Goal: Information Seeking & Learning: Learn about a topic

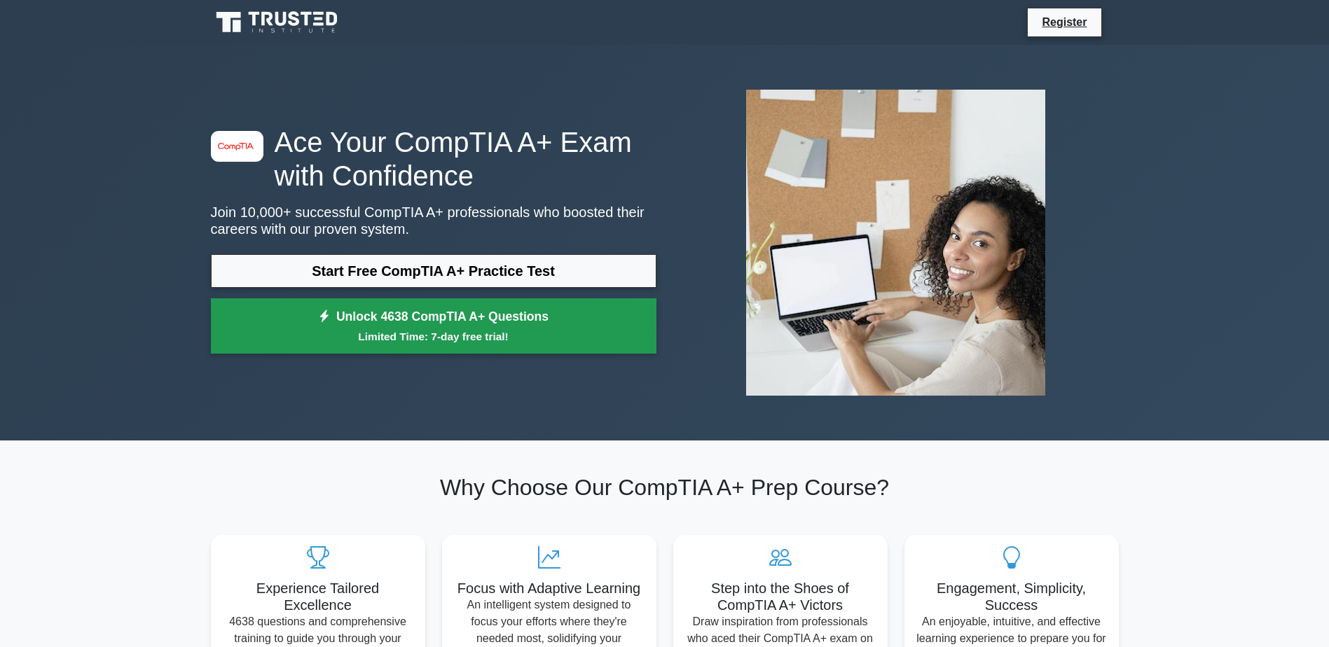
click at [489, 325] on link "Unlock 4638 CompTIA A+ Questions Limited Time: 7-day free trial!" at bounding box center [434, 326] width 446 height 56
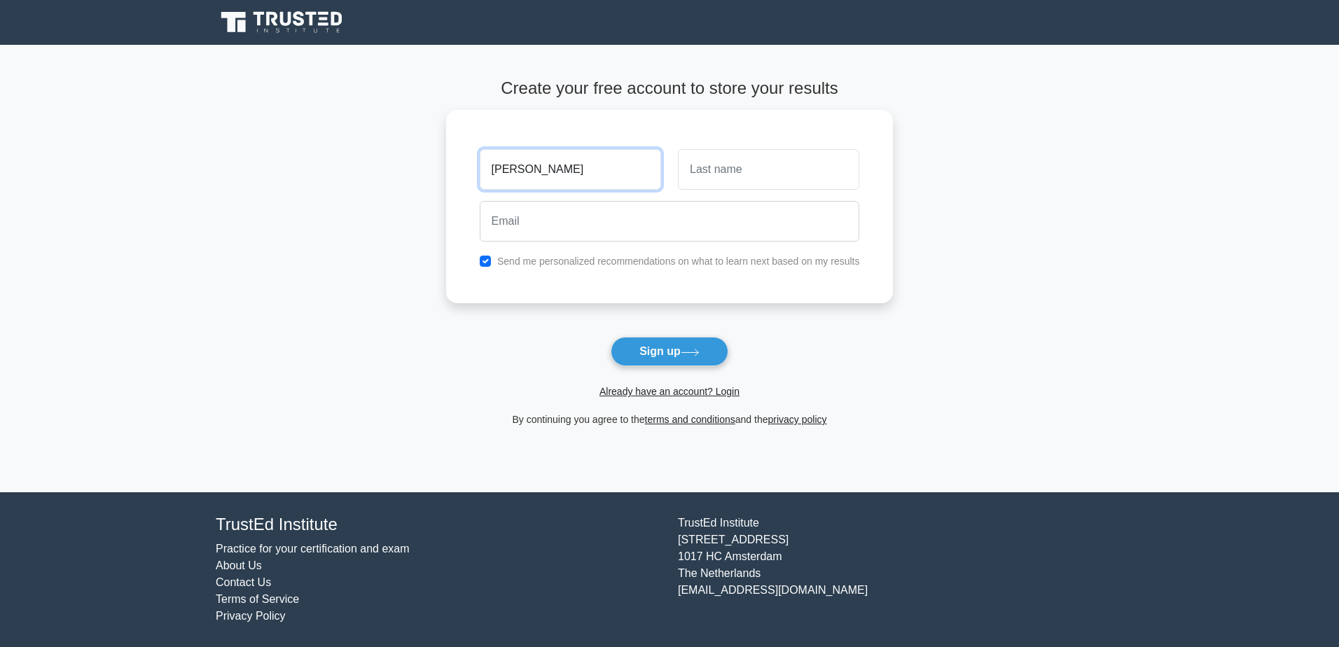
type input "[PERSON_NAME]"
type input "L"
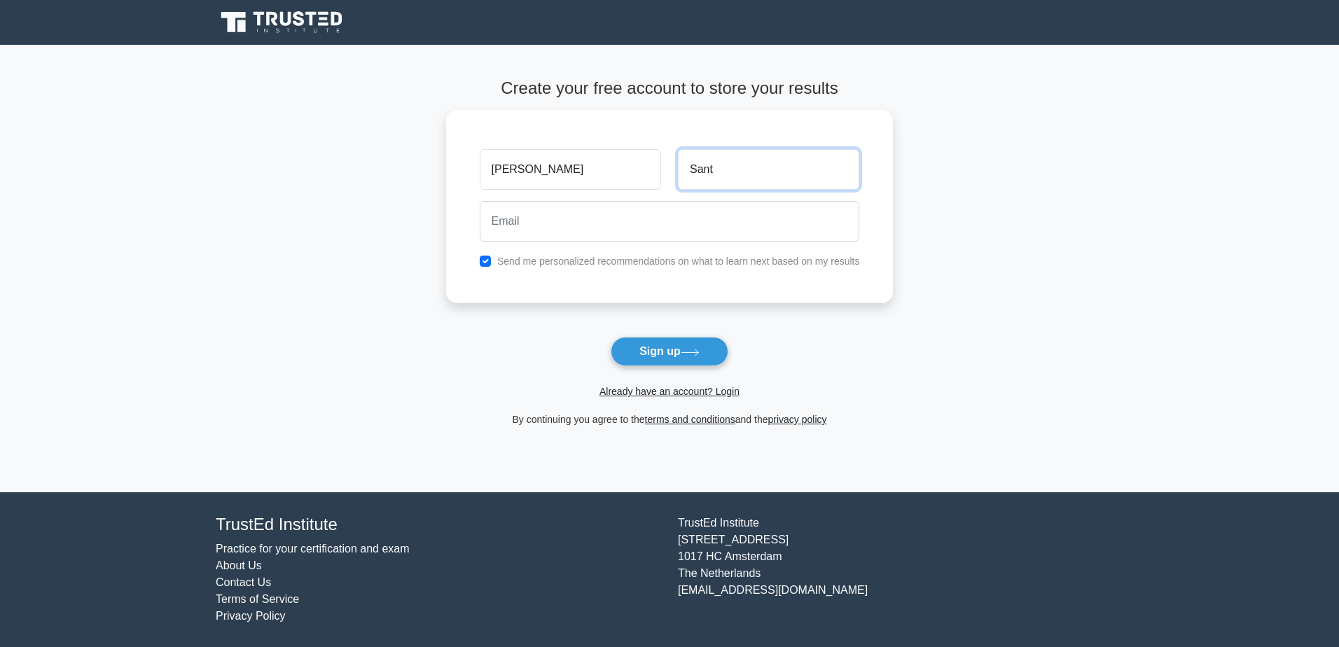
type input "Santos"
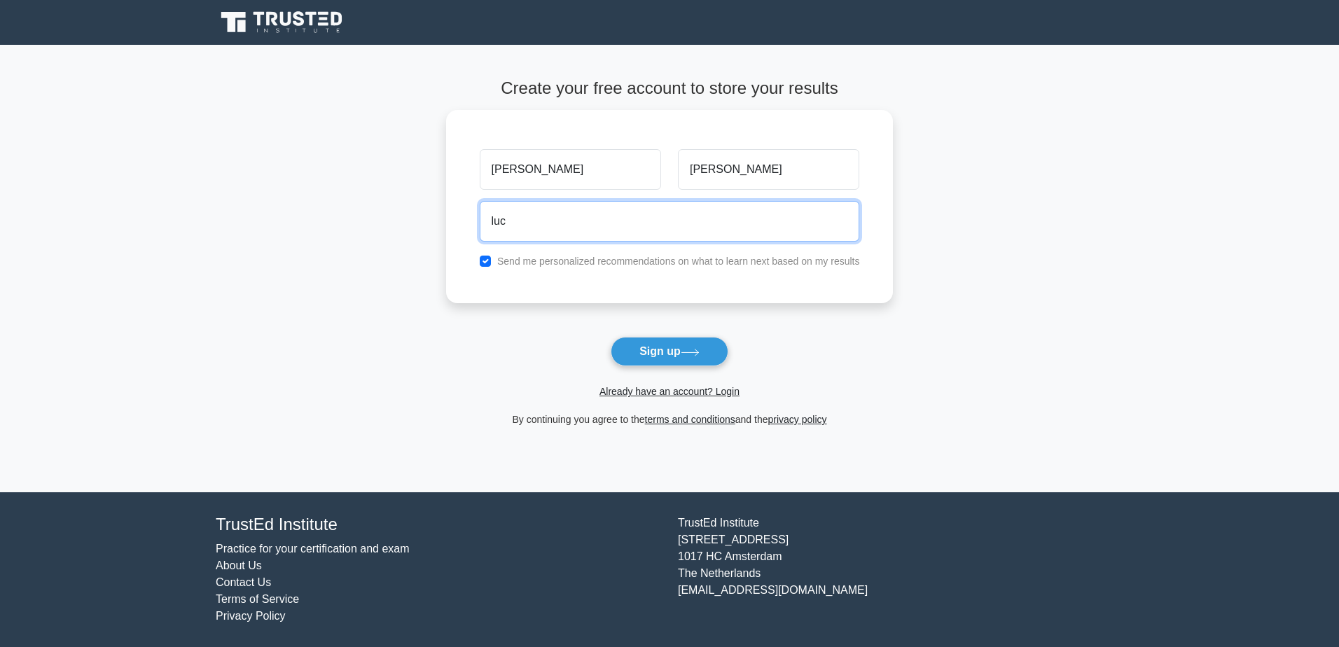
type input "lucas.santos@heatmerchants.ie"
click at [481, 260] on input "checkbox" at bounding box center [485, 257] width 11 height 11
checkbox input "false"
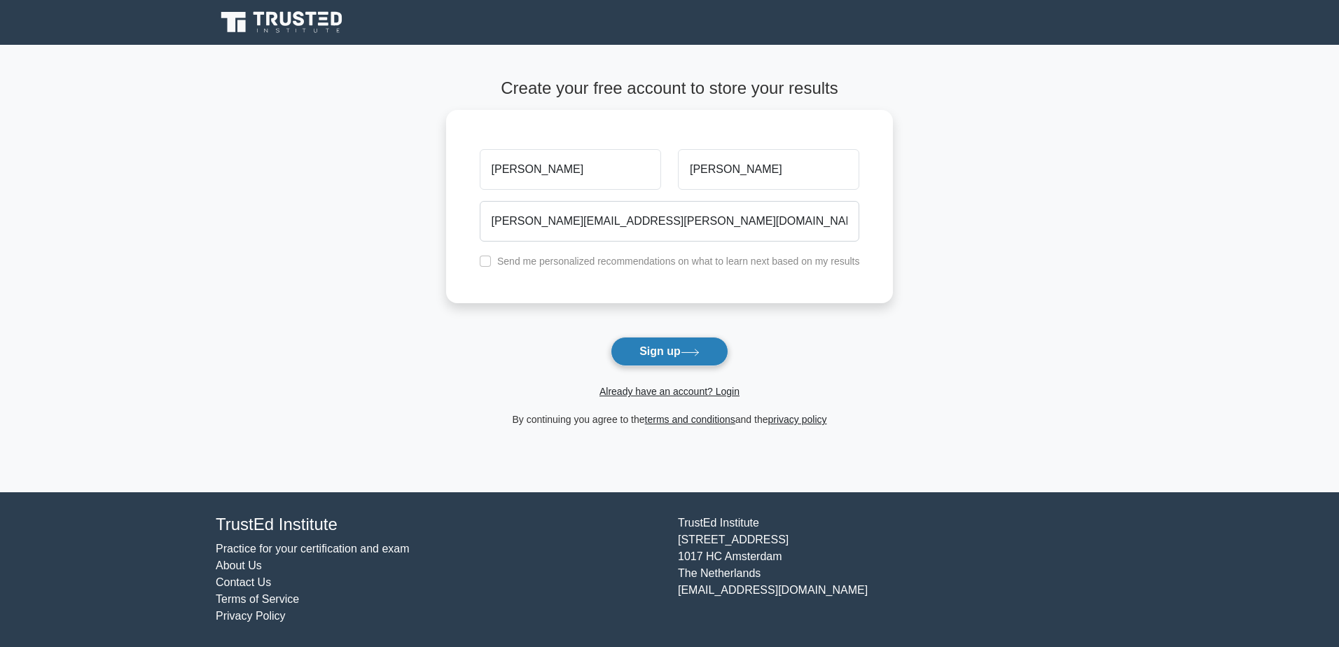
click at [651, 352] on button "Sign up" at bounding box center [670, 351] width 118 height 29
click at [659, 394] on link "Already have an account? Login" at bounding box center [670, 391] width 140 height 11
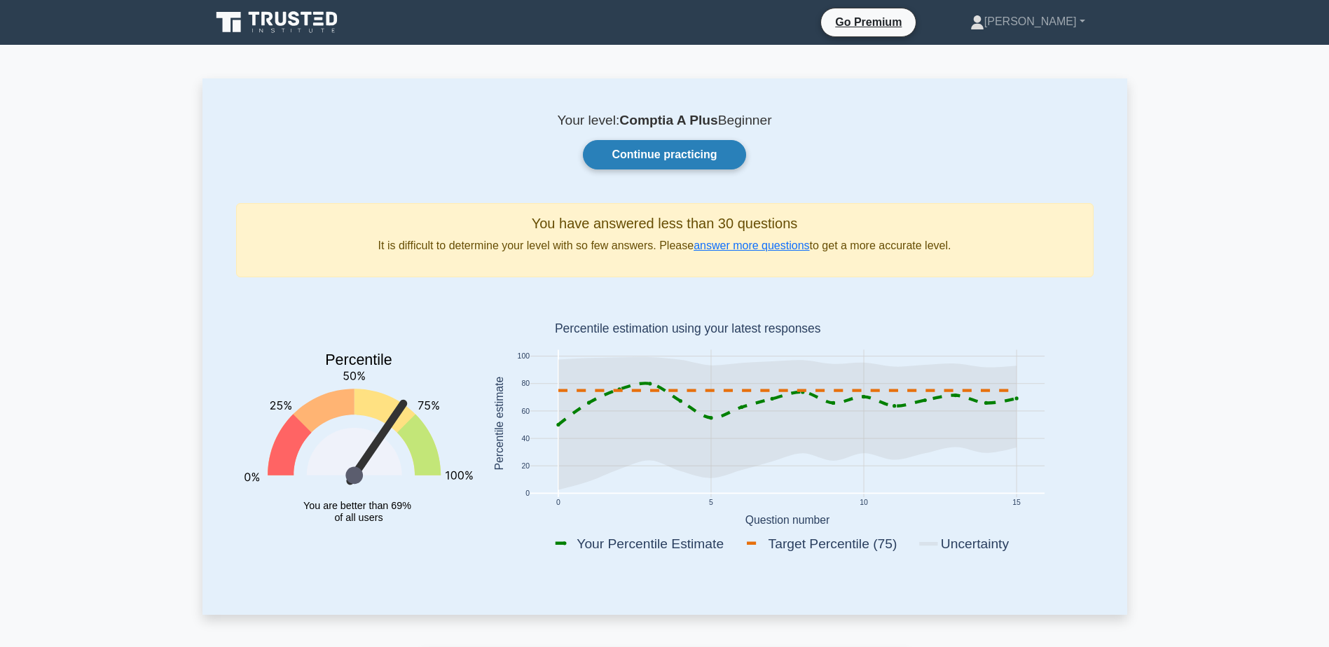
click at [670, 156] on link "Continue practicing" at bounding box center [664, 154] width 163 height 29
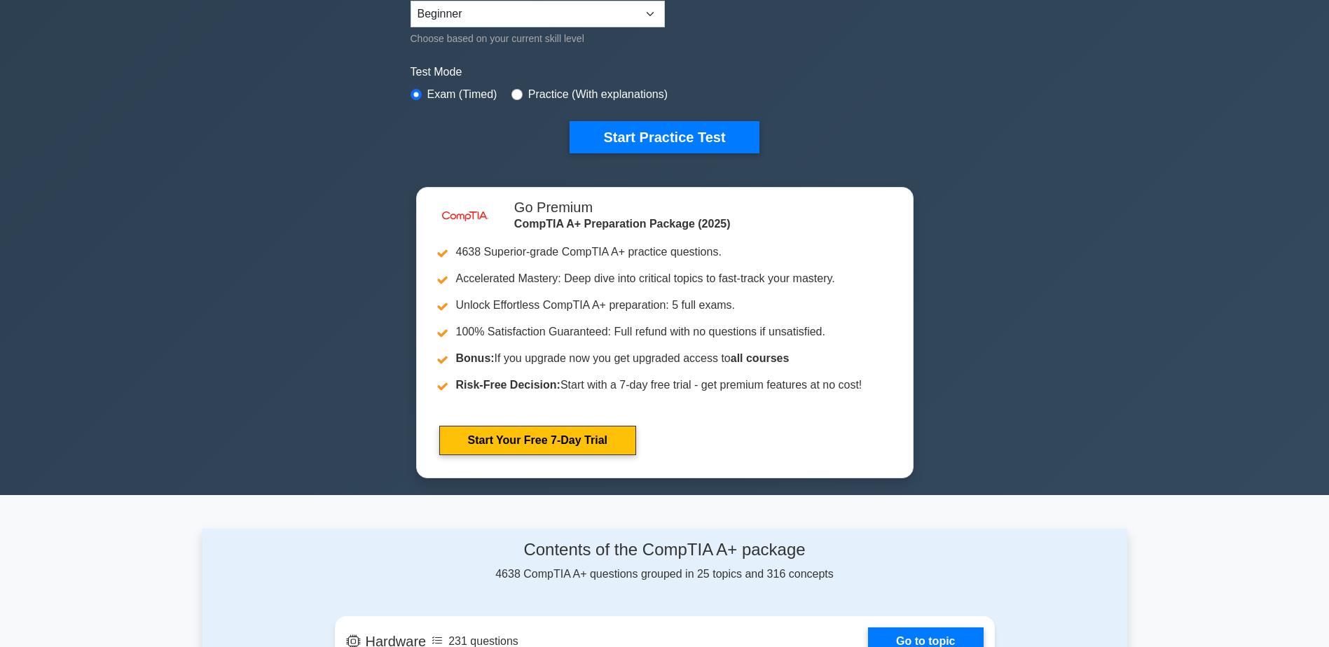
scroll to position [350, 0]
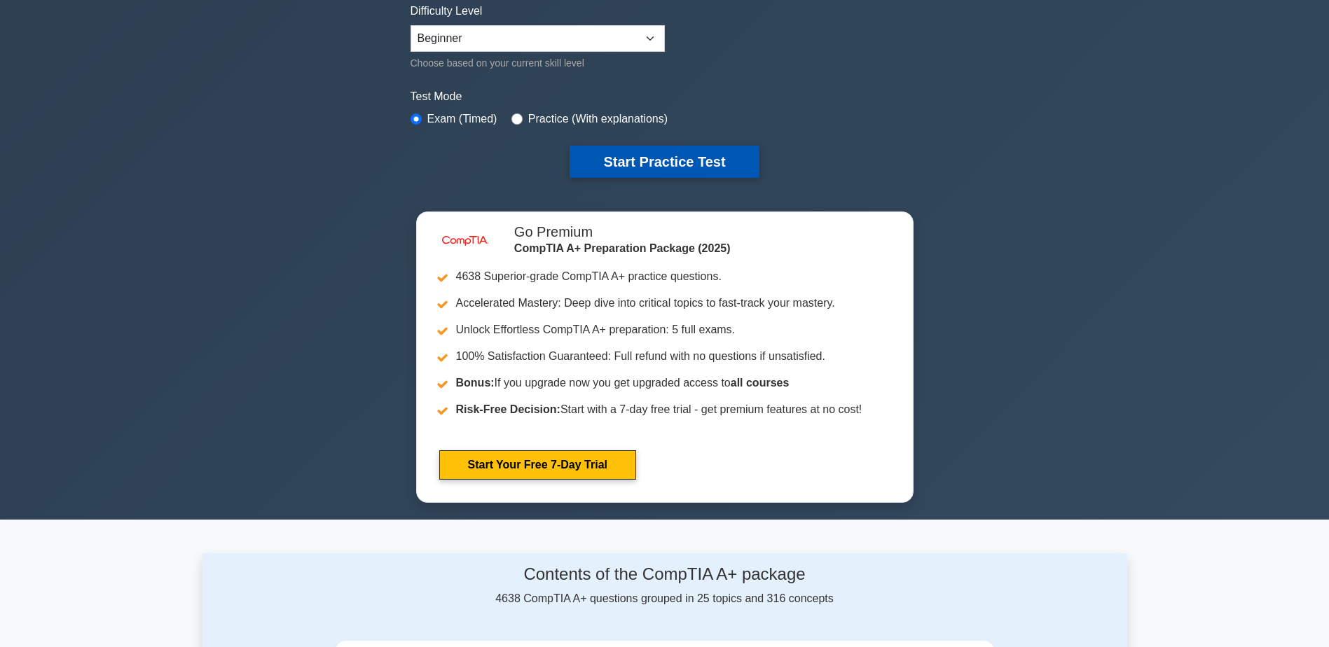
click at [705, 170] on button "Start Practice Test" at bounding box center [664, 162] width 189 height 32
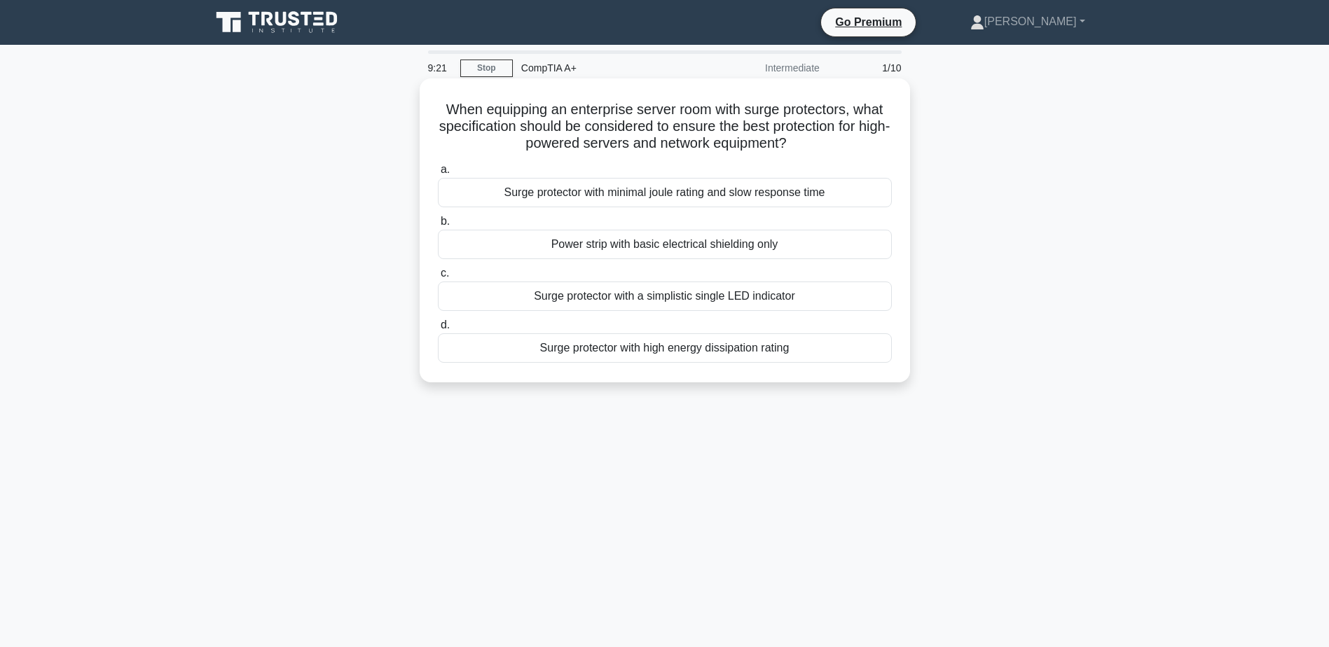
click at [667, 363] on div "Surge protector with high energy dissipation rating" at bounding box center [665, 347] width 454 height 29
click at [438, 330] on input "d. Surge protector with high energy dissipation rating" at bounding box center [438, 325] width 0 height 9
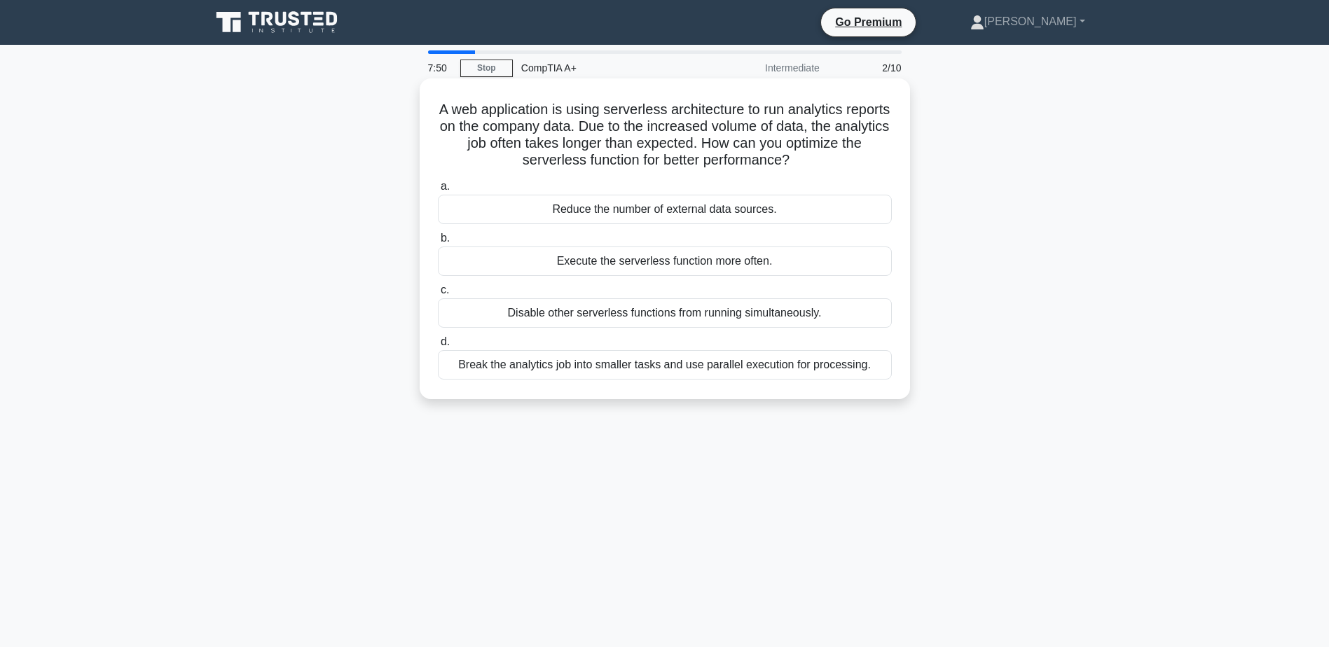
click at [638, 320] on div "Disable other serverless functions from running simultaneously." at bounding box center [665, 312] width 454 height 29
click at [438, 295] on input "c. Disable other serverless functions from running simultaneously." at bounding box center [438, 290] width 0 height 9
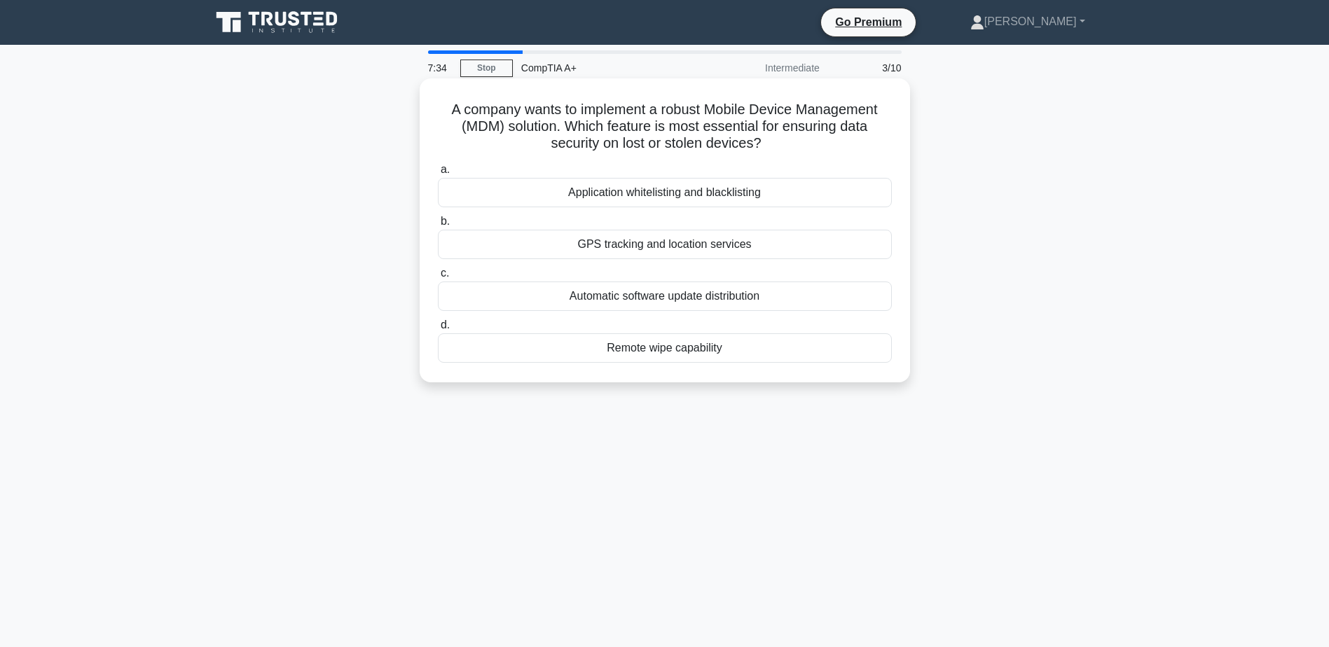
click at [668, 358] on div "Remote wipe capability" at bounding box center [665, 347] width 454 height 29
click at [438, 330] on input "d. Remote wipe capability" at bounding box center [438, 325] width 0 height 9
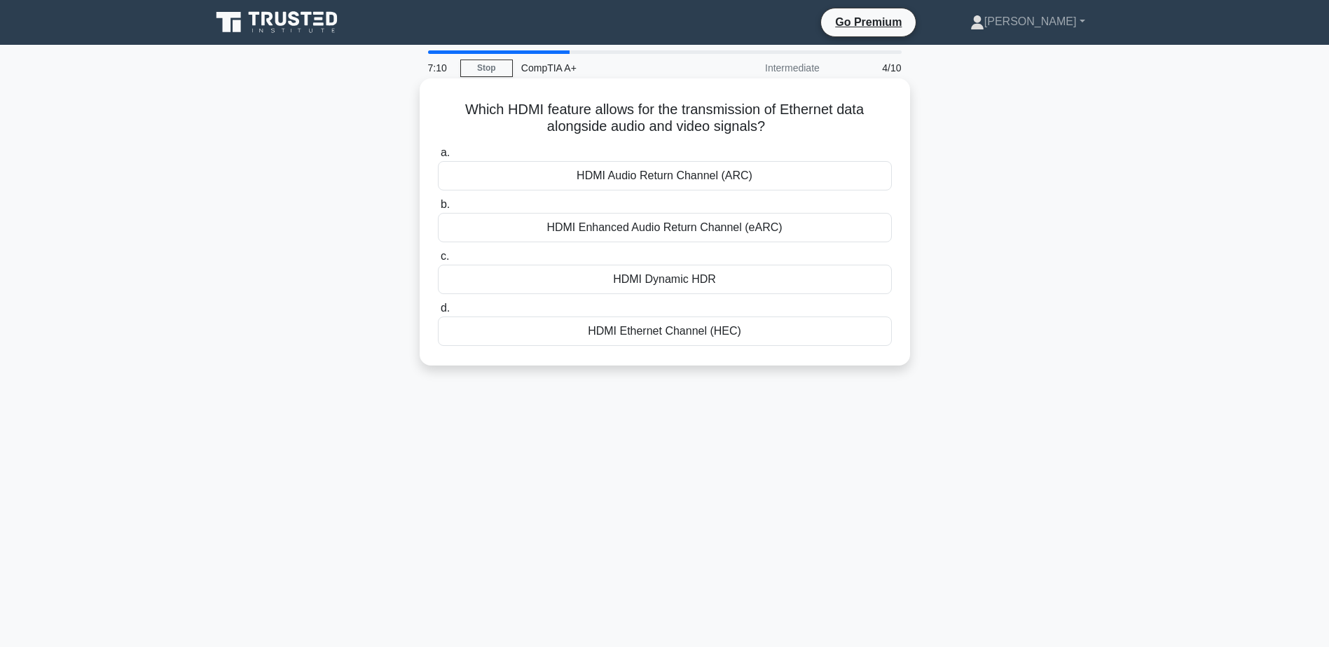
click at [672, 287] on div "HDMI Dynamic HDR" at bounding box center [665, 279] width 454 height 29
click at [438, 261] on input "c. HDMI Dynamic HDR" at bounding box center [438, 256] width 0 height 9
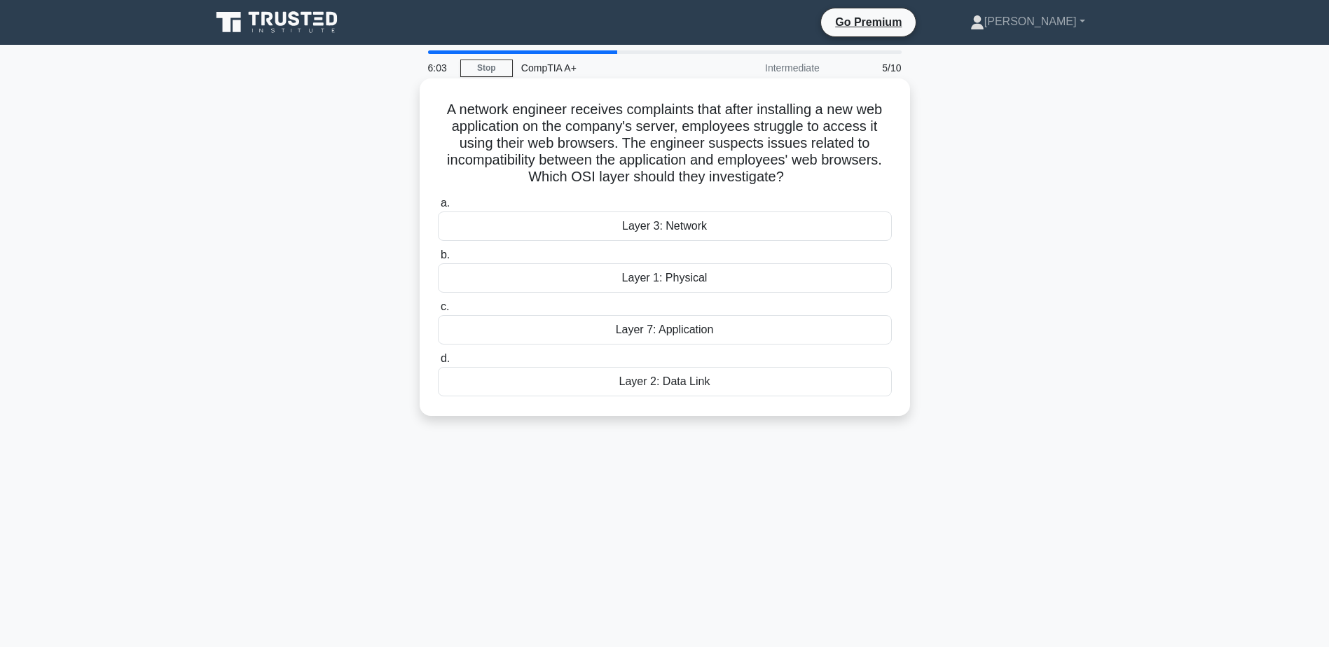
click at [676, 378] on div "Layer 2: Data Link" at bounding box center [665, 381] width 454 height 29
click at [438, 364] on input "d. Layer 2: Data Link" at bounding box center [438, 358] width 0 height 9
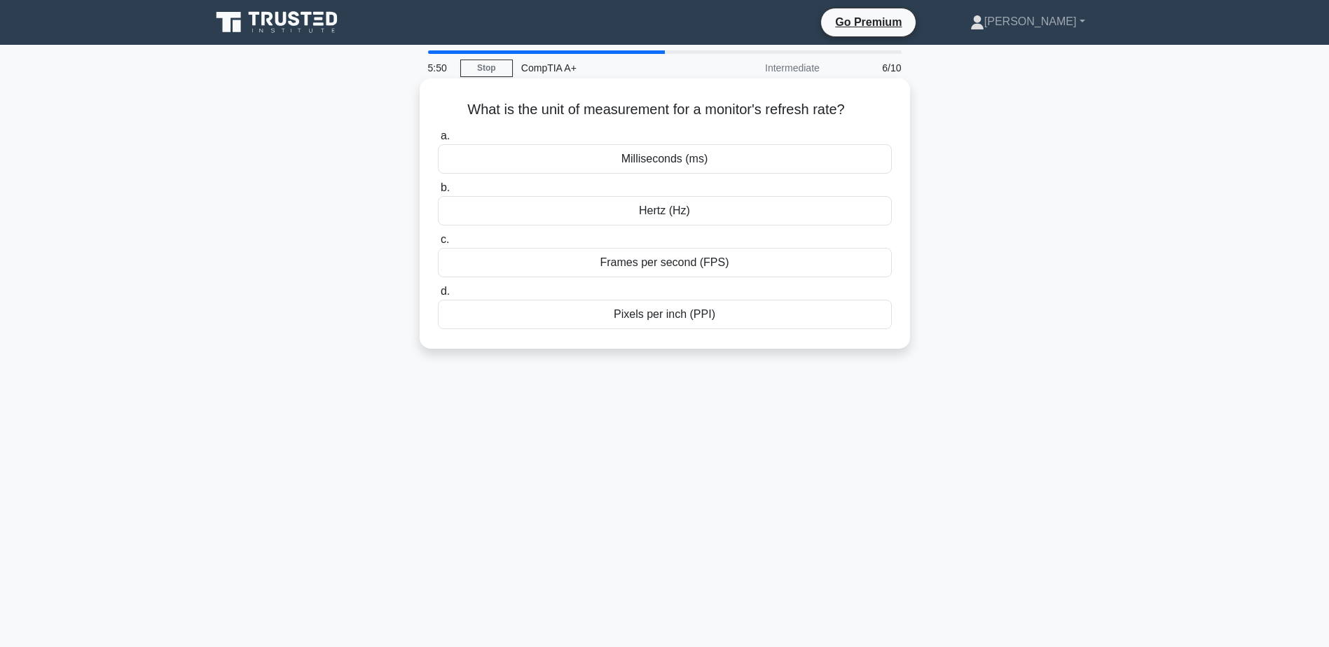
click at [658, 217] on div "Hertz (Hz)" at bounding box center [665, 210] width 454 height 29
click at [438, 193] on input "b. Hertz (Hz)" at bounding box center [438, 188] width 0 height 9
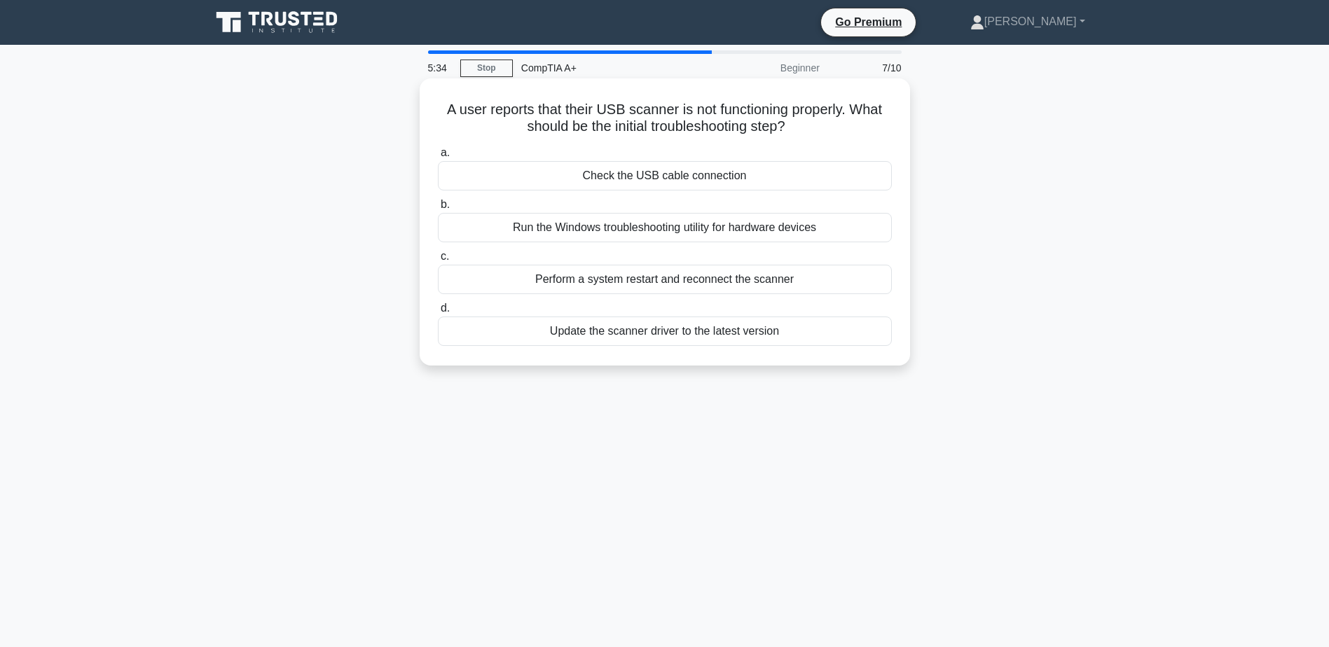
click at [663, 182] on div "Check the USB cable connection" at bounding box center [665, 175] width 454 height 29
click at [438, 158] on input "a. Check the USB cable connection" at bounding box center [438, 153] width 0 height 9
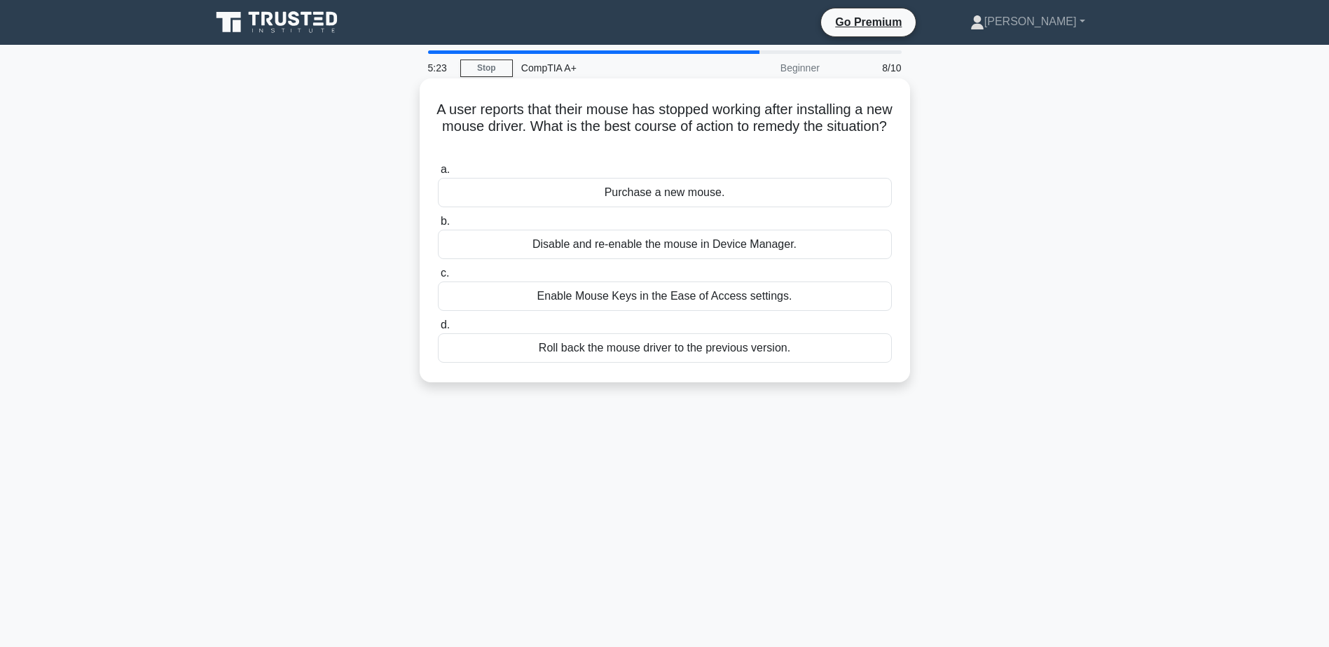
click at [682, 354] on div "Roll back the mouse driver to the previous version." at bounding box center [665, 347] width 454 height 29
click at [438, 330] on input "d. Roll back the mouse driver to the previous version." at bounding box center [438, 325] width 0 height 9
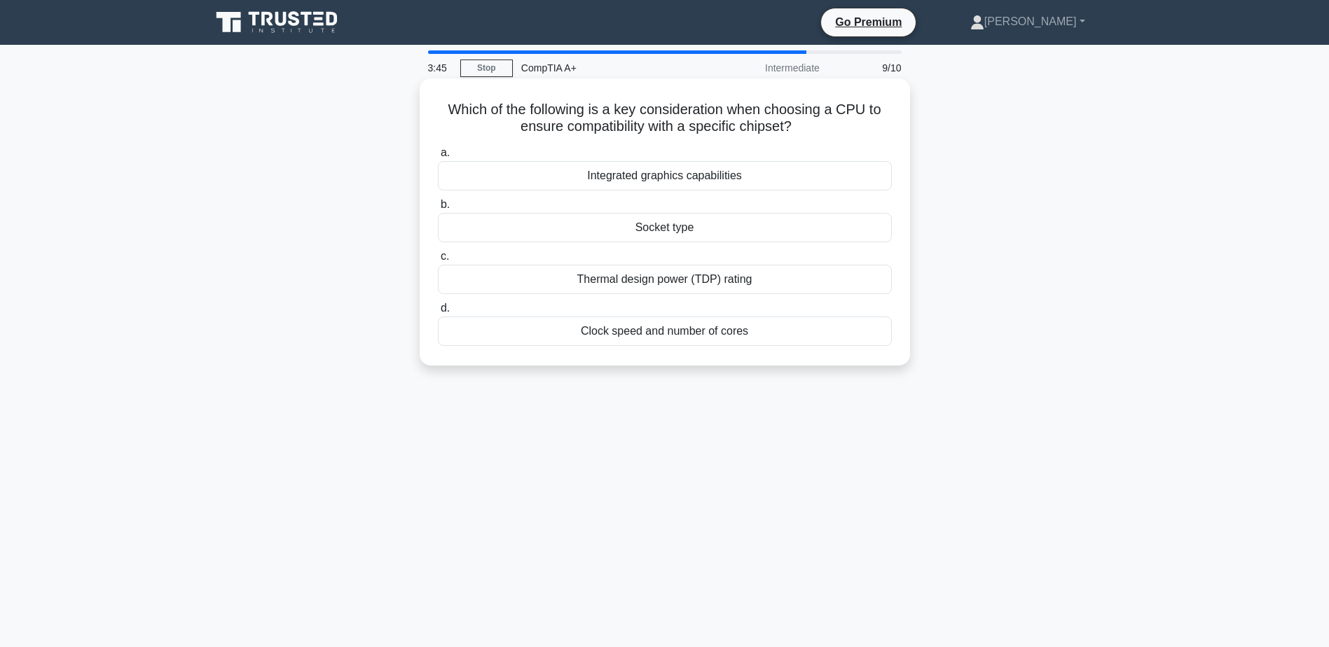
click at [725, 181] on div "Integrated graphics capabilities" at bounding box center [665, 175] width 454 height 29
click at [438, 158] on input "a. Integrated graphics capabilities" at bounding box center [438, 153] width 0 height 9
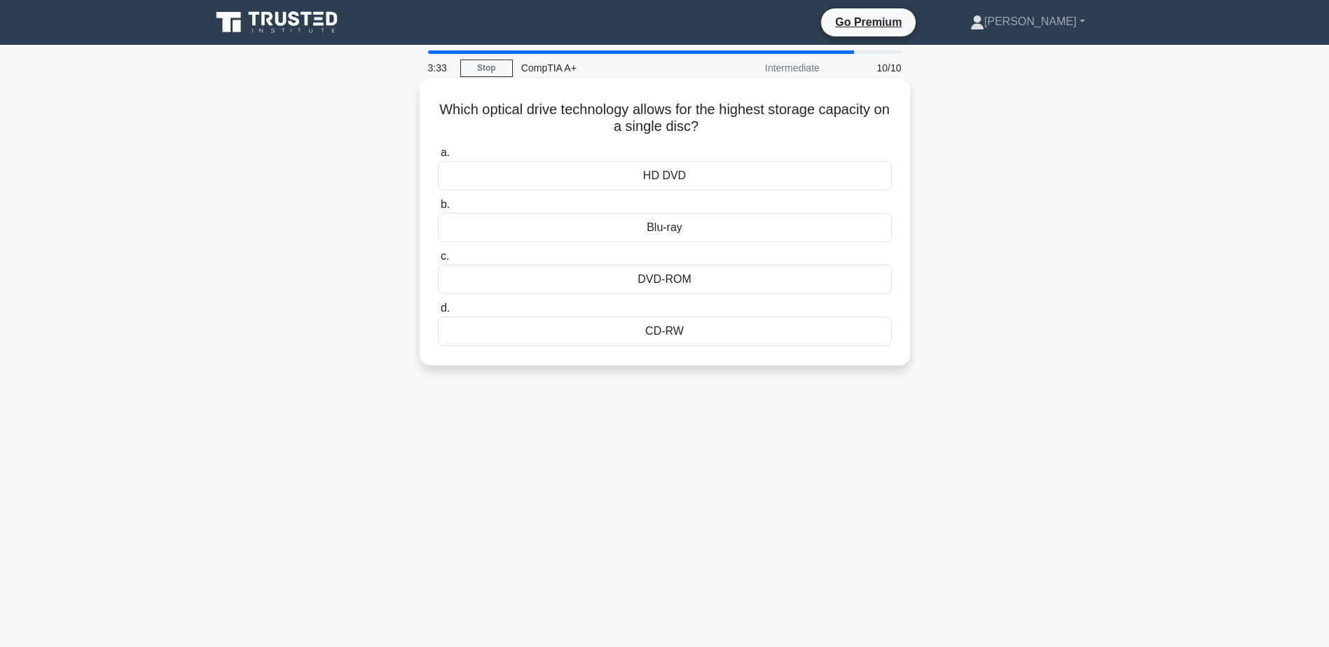
click at [661, 230] on div "Blu-ray" at bounding box center [665, 227] width 454 height 29
click at [438, 209] on input "b. Blu-ray" at bounding box center [438, 204] width 0 height 9
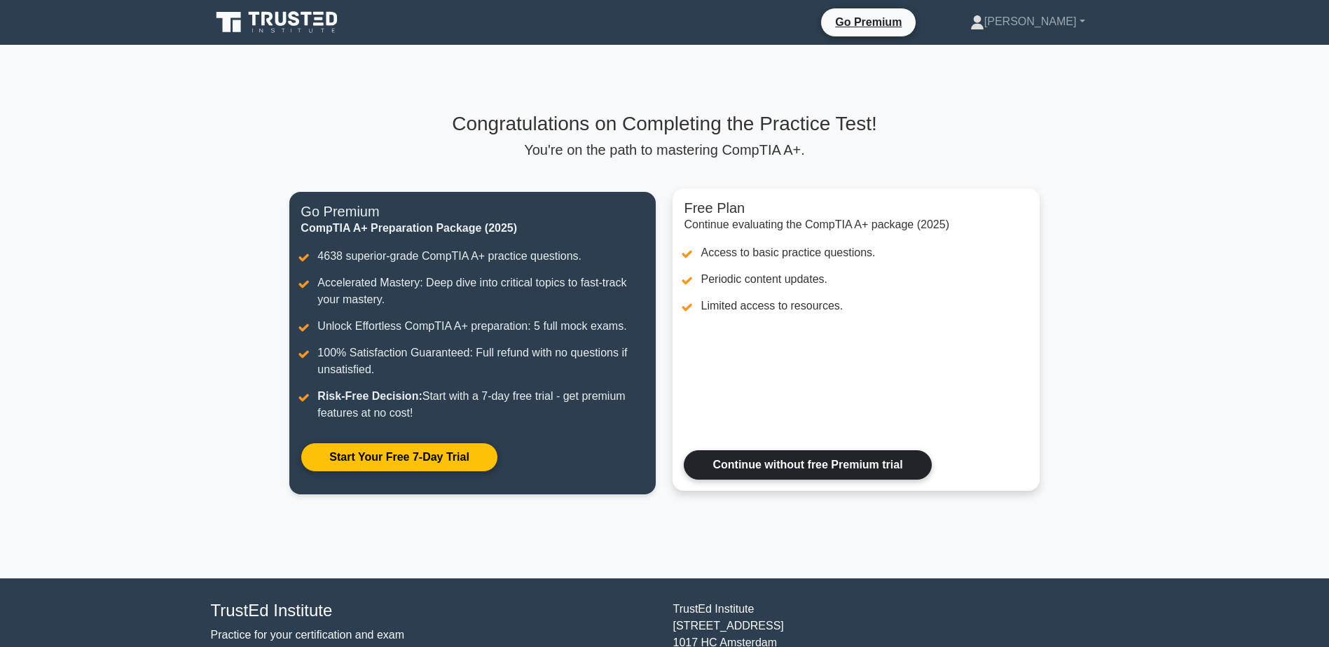
click at [792, 462] on link "Continue without free Premium trial" at bounding box center [807, 464] width 247 height 29
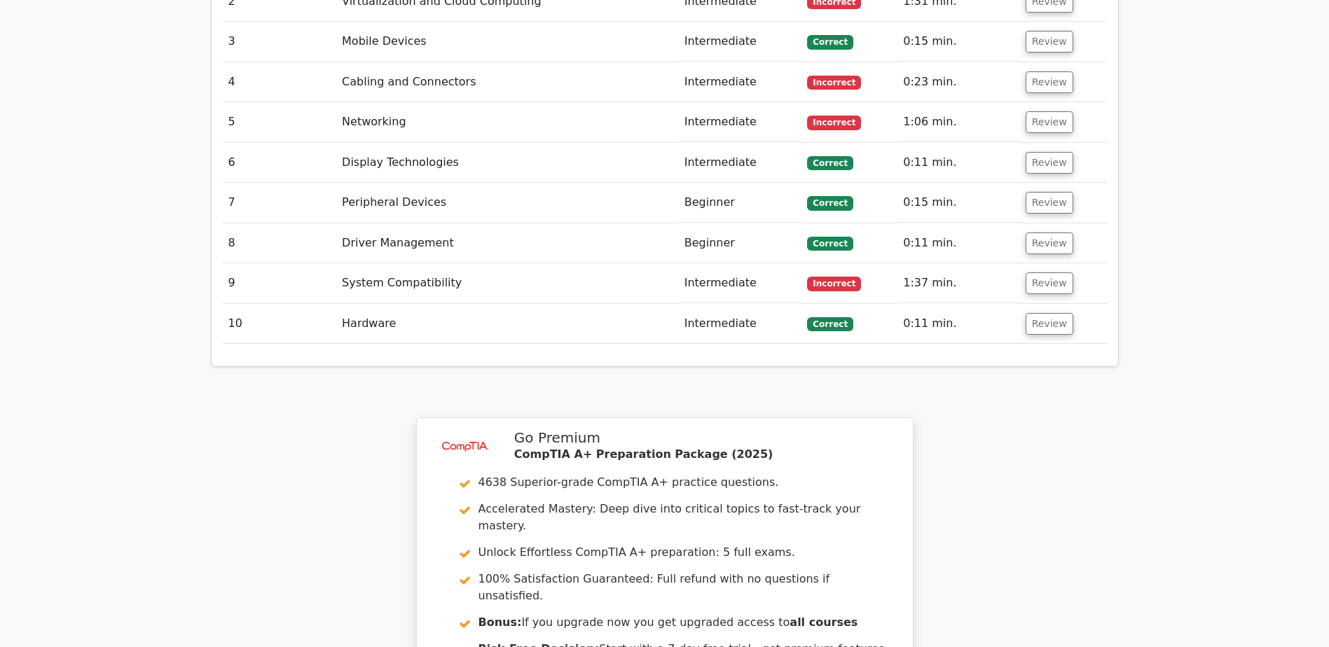
scroll to position [2172, 0]
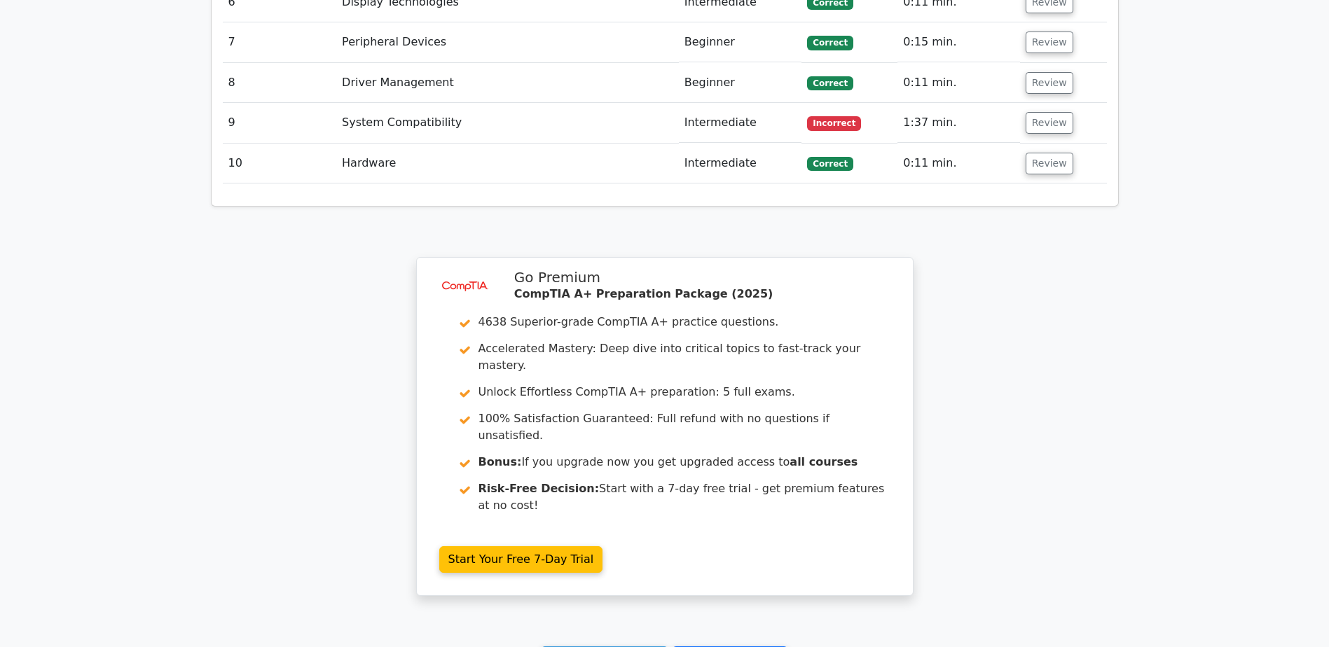
scroll to position [2296, 0]
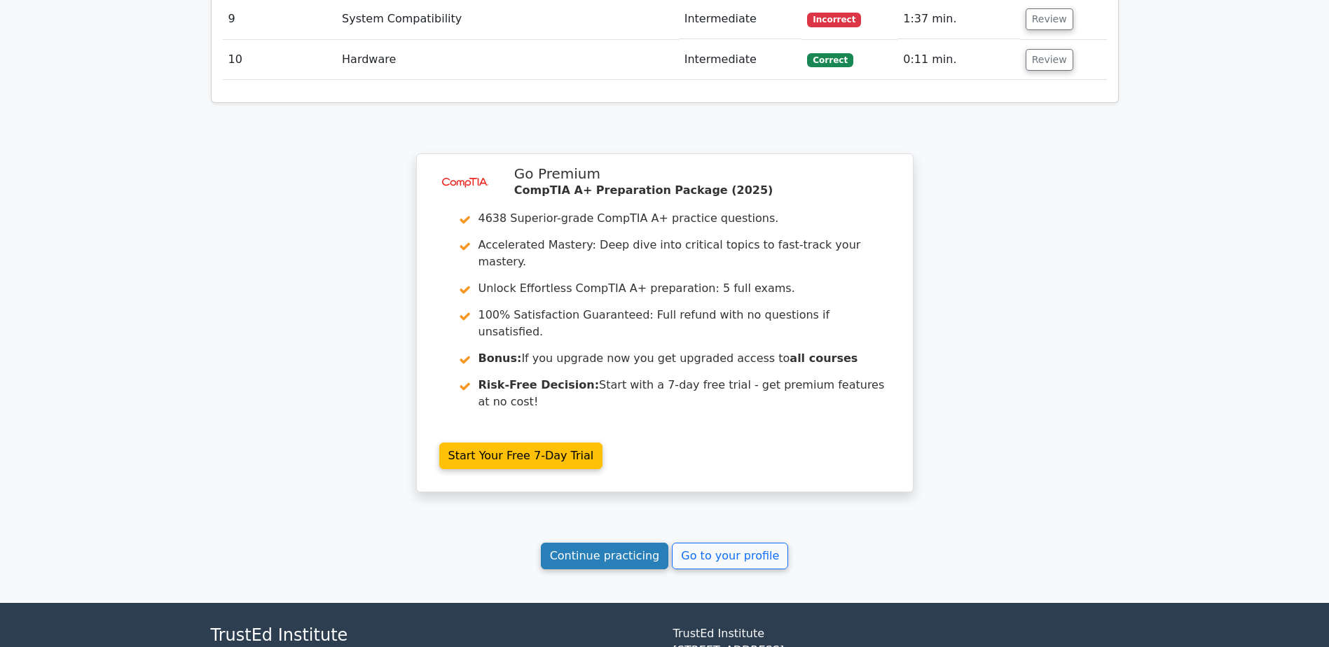
click at [607, 543] on link "Continue practicing" at bounding box center [605, 556] width 128 height 27
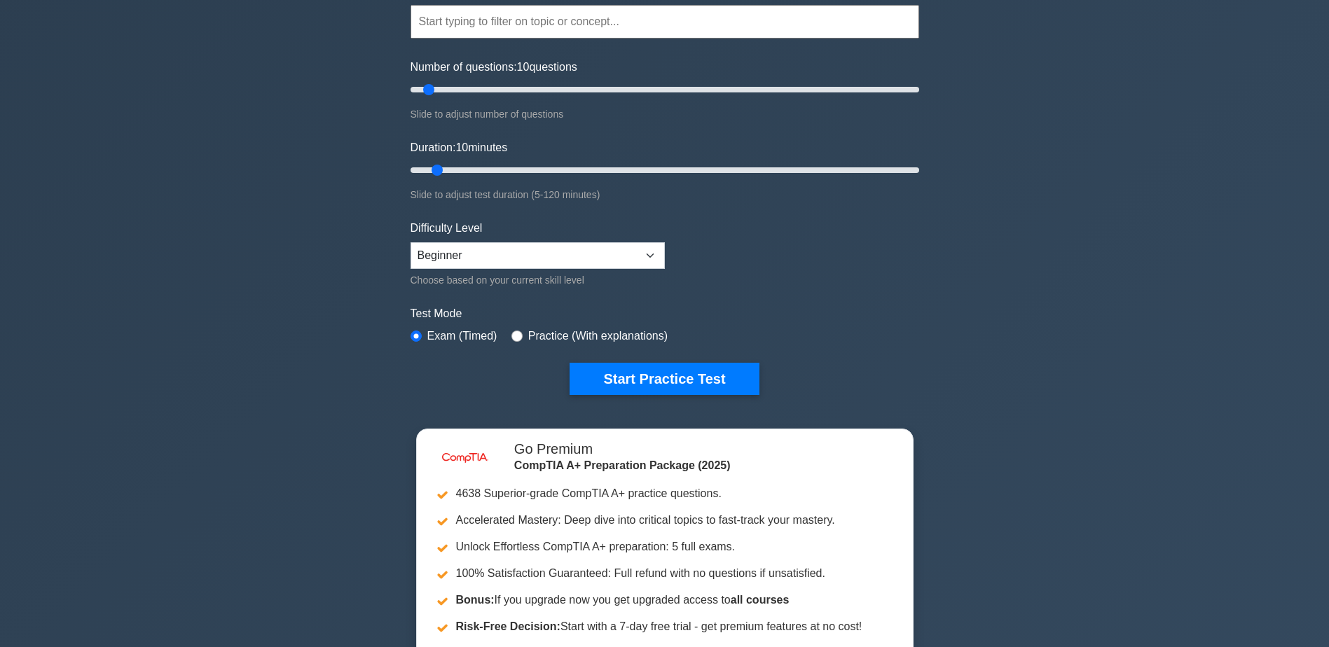
scroll to position [140, 0]
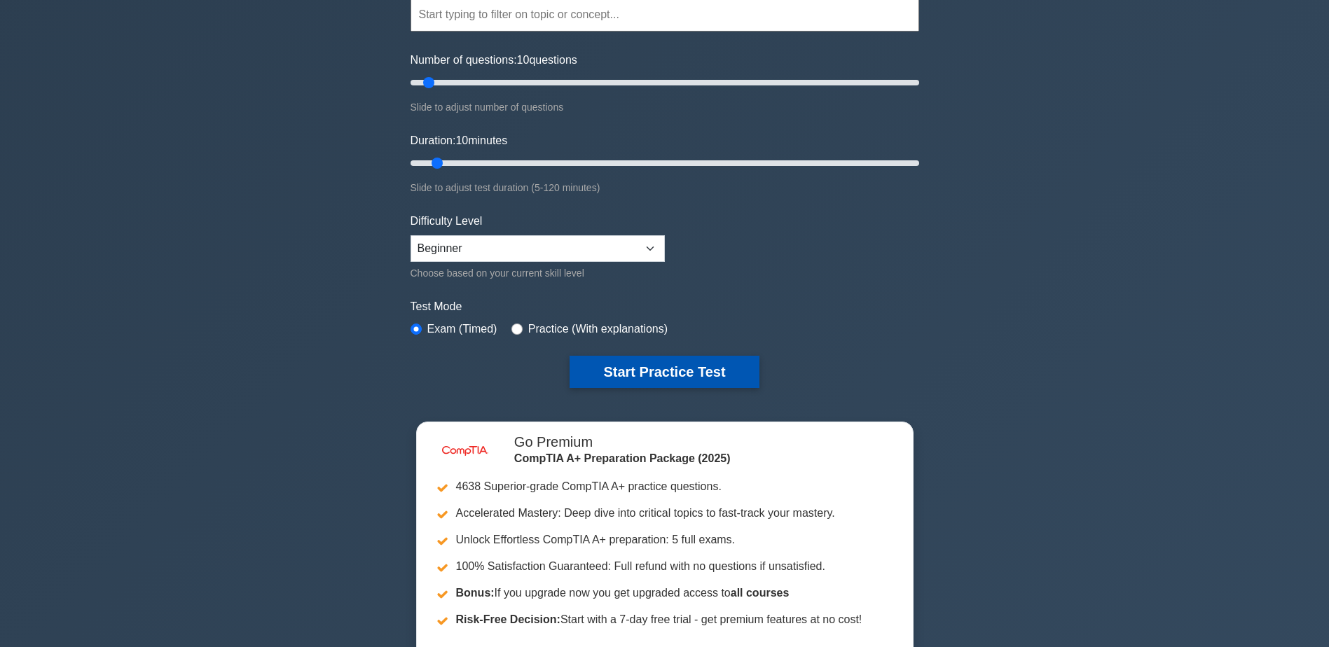
click at [595, 360] on button "Start Practice Test" at bounding box center [664, 372] width 189 height 32
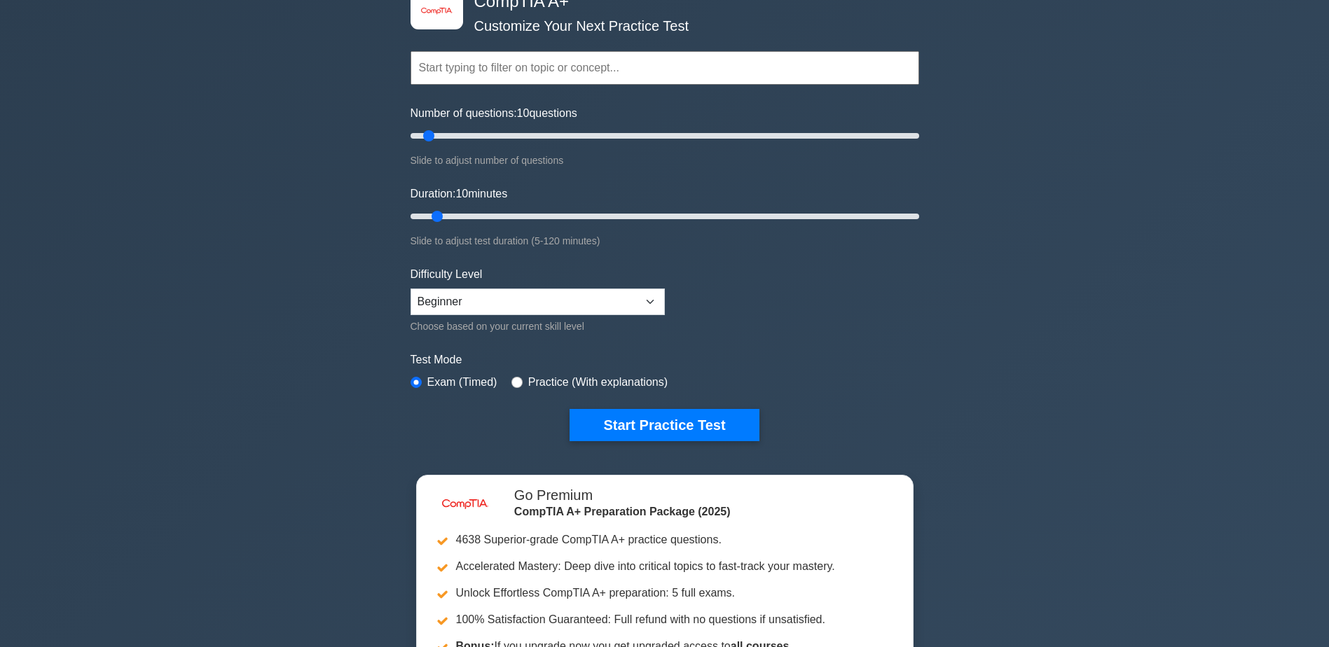
scroll to position [0, 0]
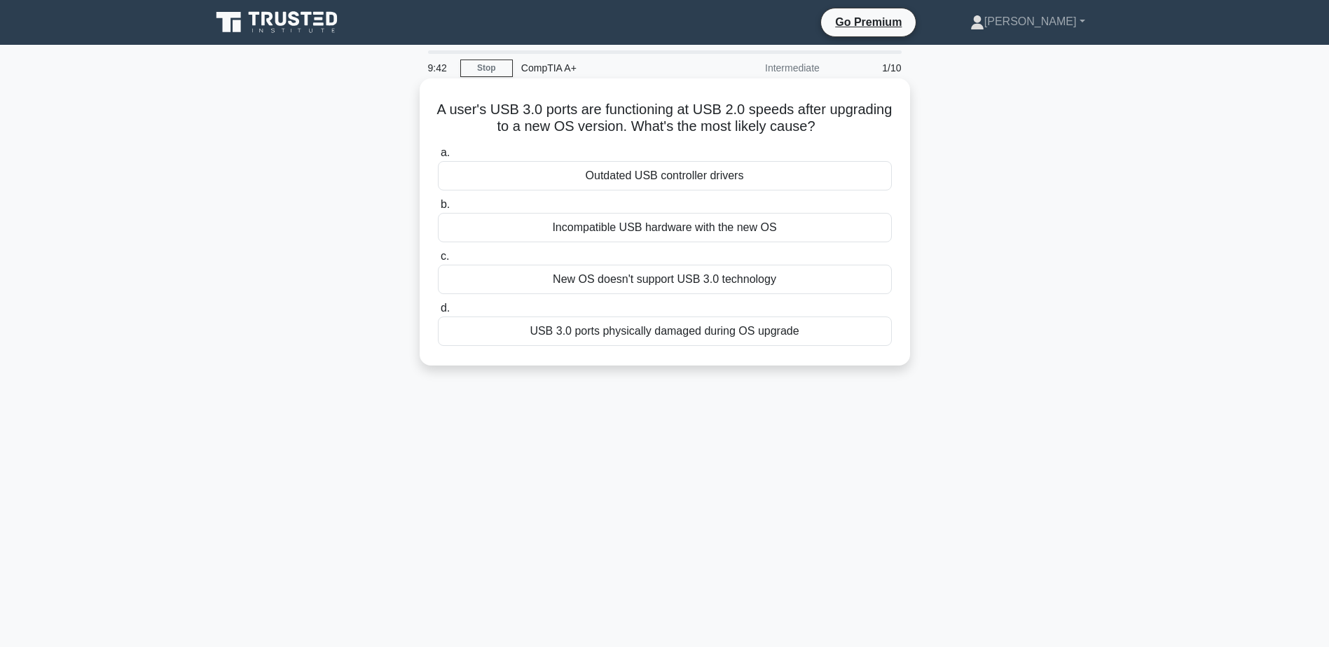
click at [668, 232] on div "Incompatible USB hardware with the new OS" at bounding box center [665, 227] width 454 height 29
click at [438, 209] on input "b. Incompatible USB hardware with the new OS" at bounding box center [438, 204] width 0 height 9
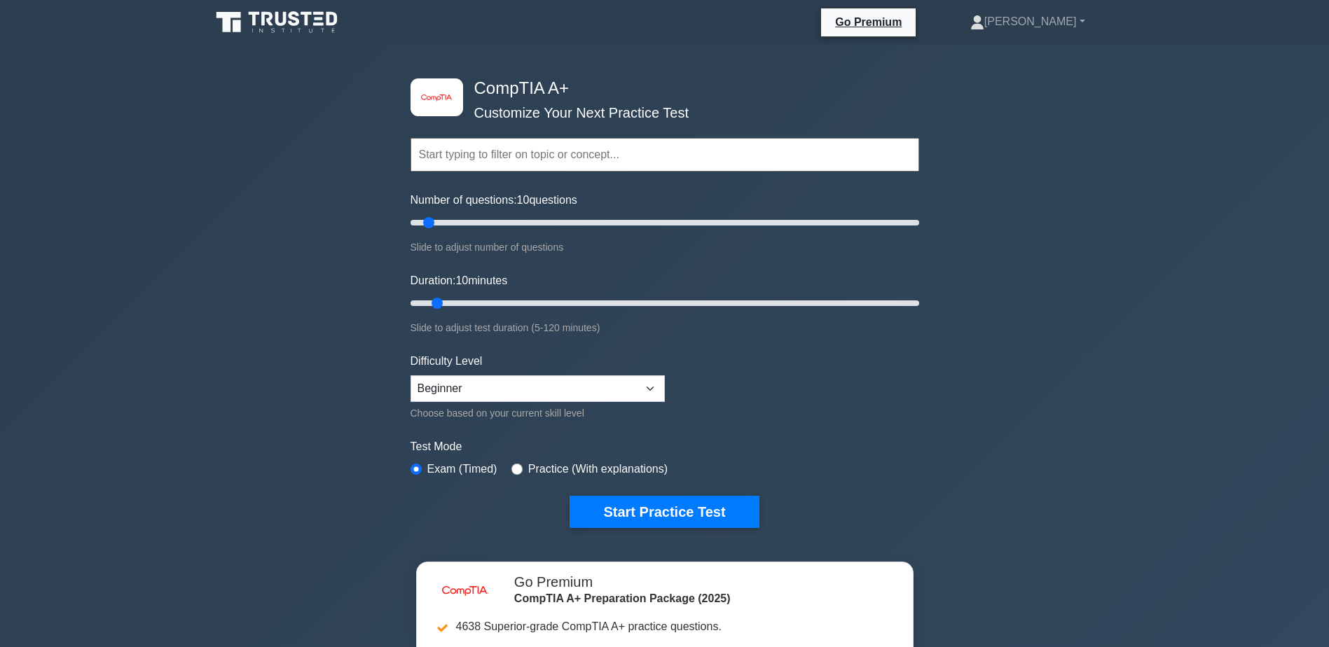
scroll to position [70, 0]
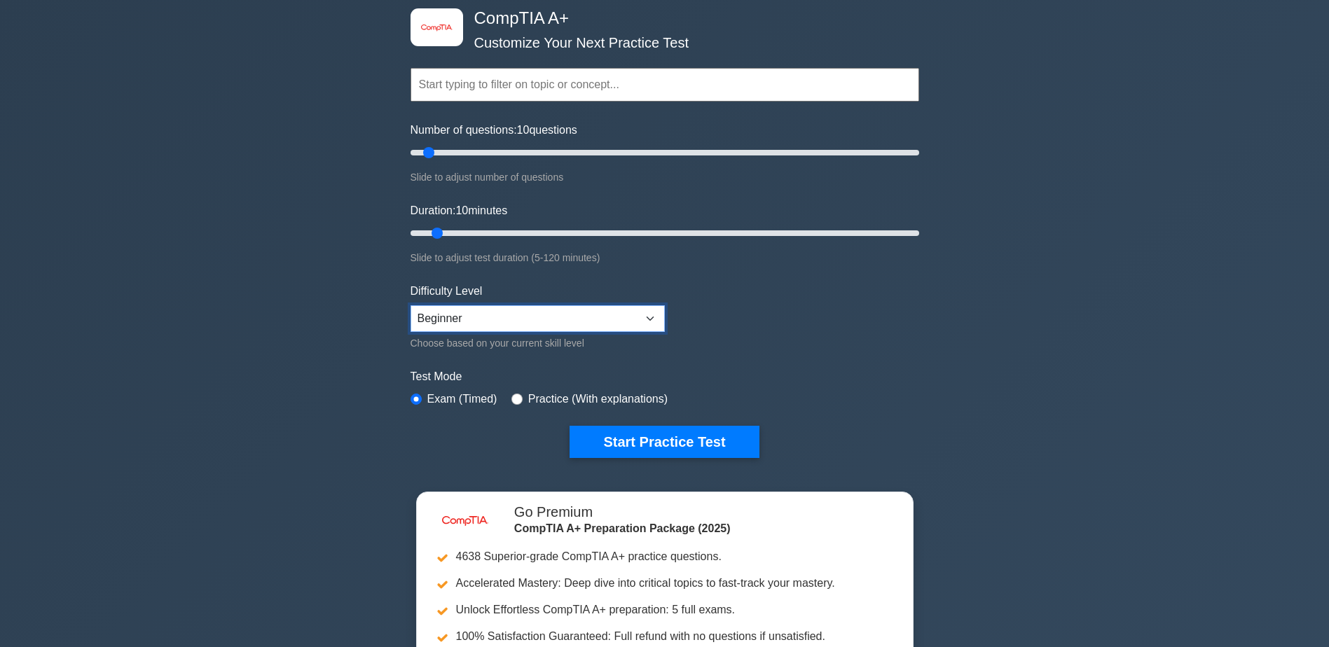
click at [462, 309] on select "Beginner Intermediate Expert" at bounding box center [538, 318] width 254 height 27
select select "intermediate"
click at [411, 305] on select "Beginner Intermediate Expert" at bounding box center [538, 318] width 254 height 27
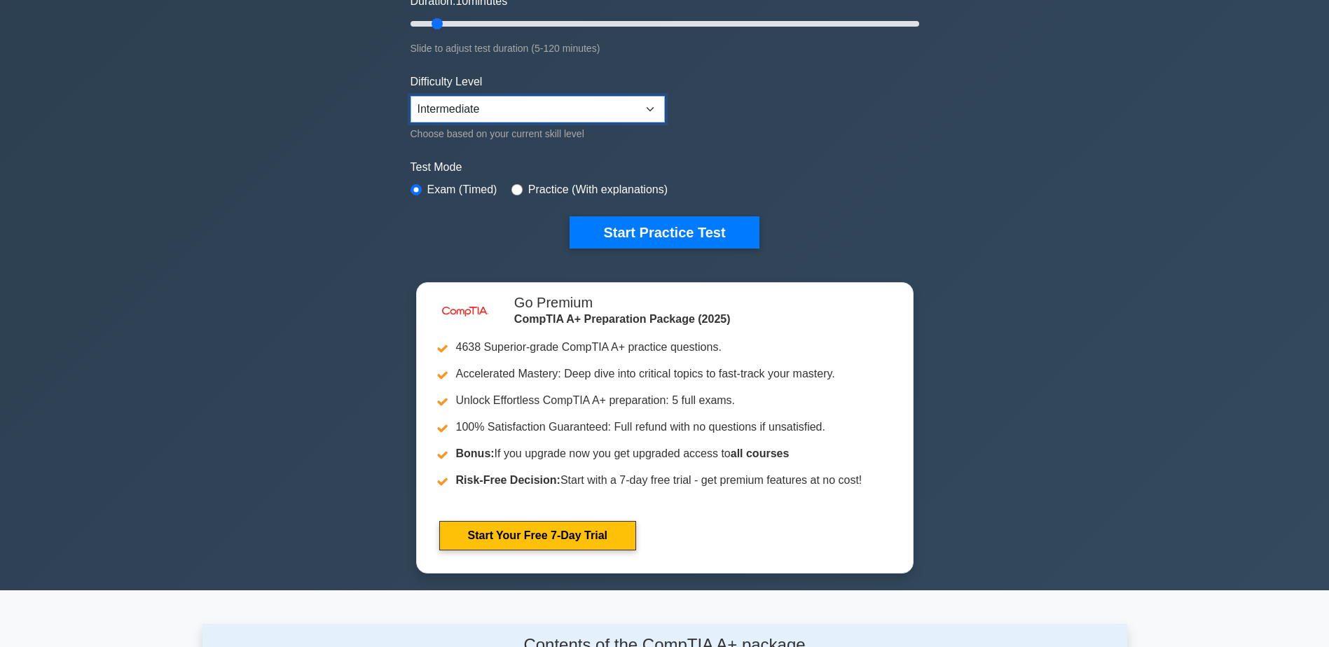
scroll to position [280, 0]
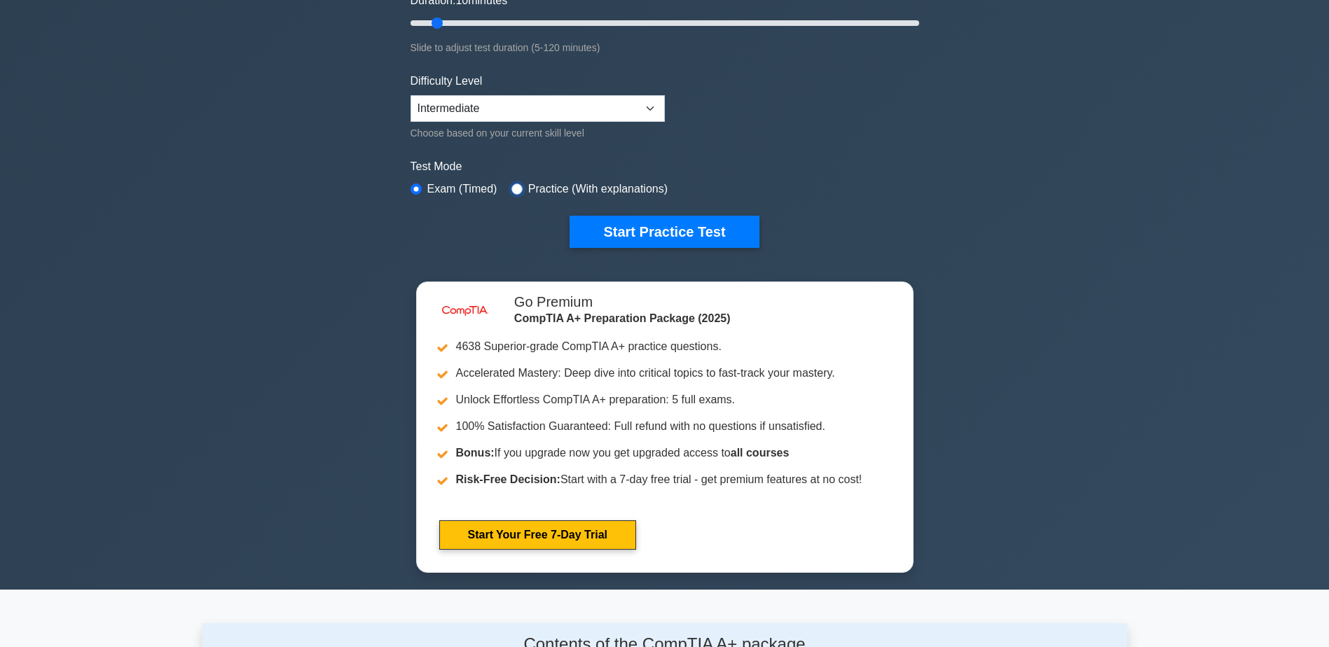
click at [516, 186] on input "radio" at bounding box center [516, 189] width 11 height 11
radio input "true"
click at [659, 233] on button "Start Practice Test" at bounding box center [664, 232] width 189 height 32
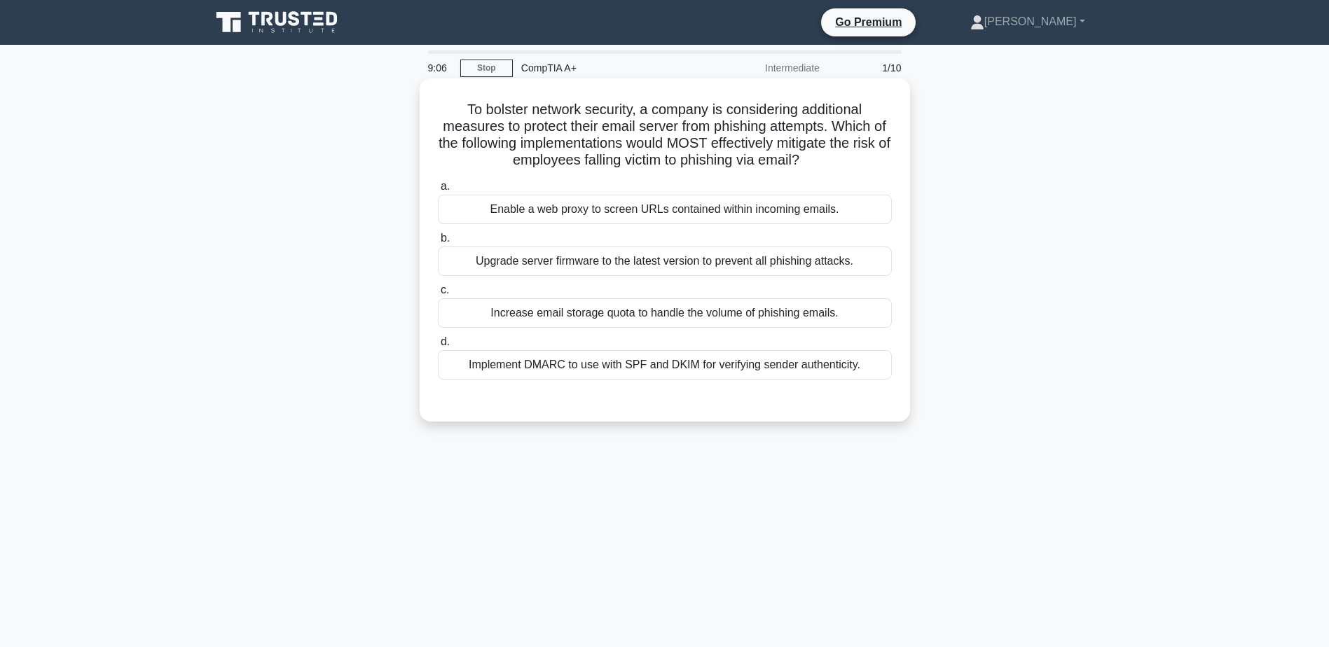
click at [703, 370] on div "Implement DMARC to use with SPF and DKIM for verifying sender authenticity." at bounding box center [665, 364] width 454 height 29
click at [438, 347] on input "d. Implement DMARC to use with SPF and DKIM for verifying sender authenticity." at bounding box center [438, 342] width 0 height 9
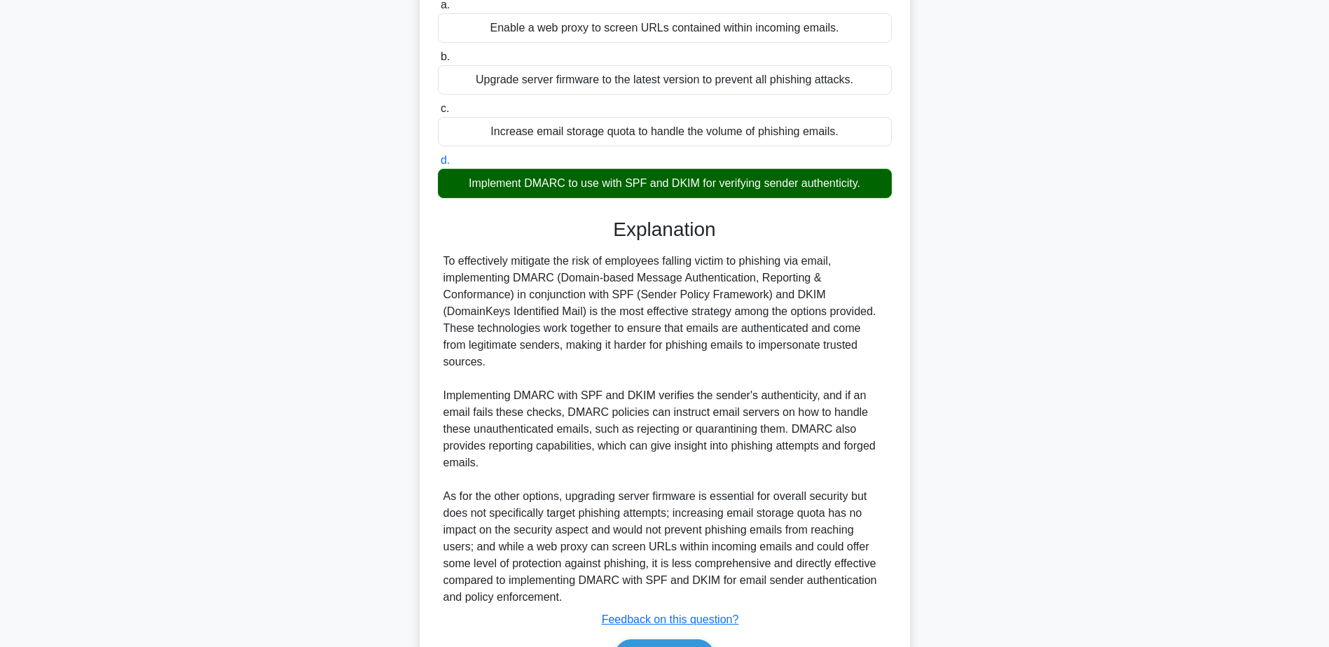
scroll to position [210, 0]
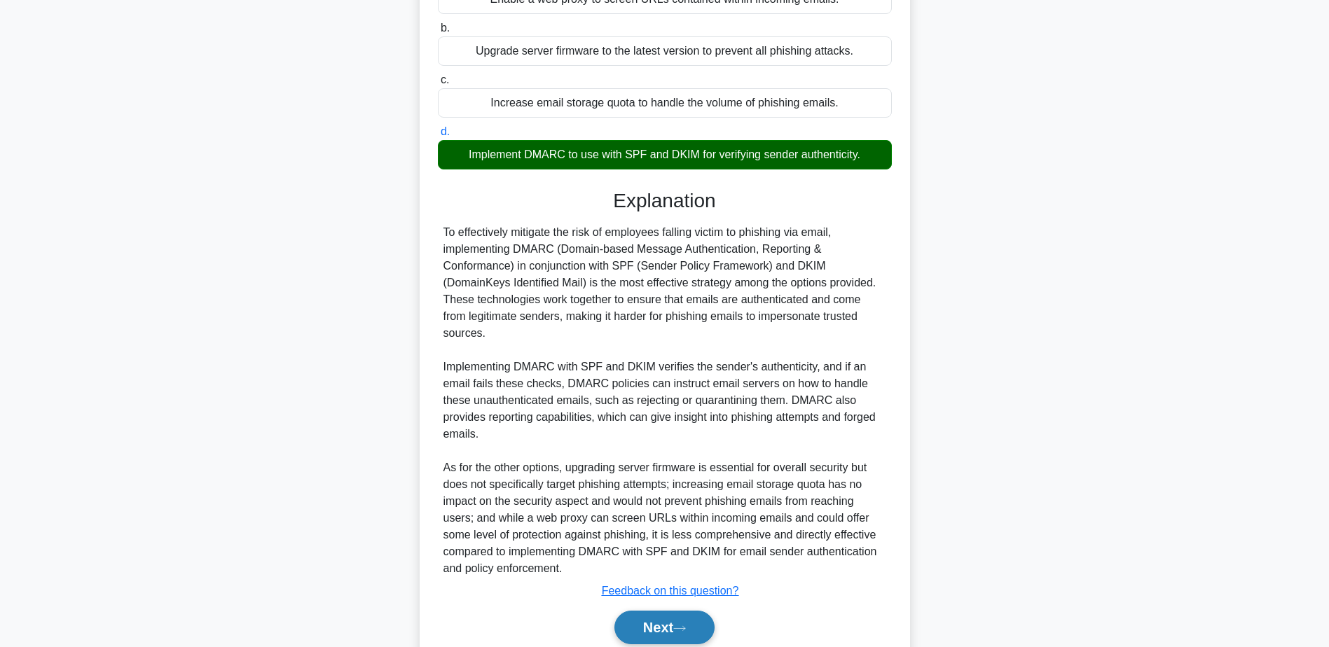
click at [656, 611] on button "Next" at bounding box center [664, 628] width 100 height 34
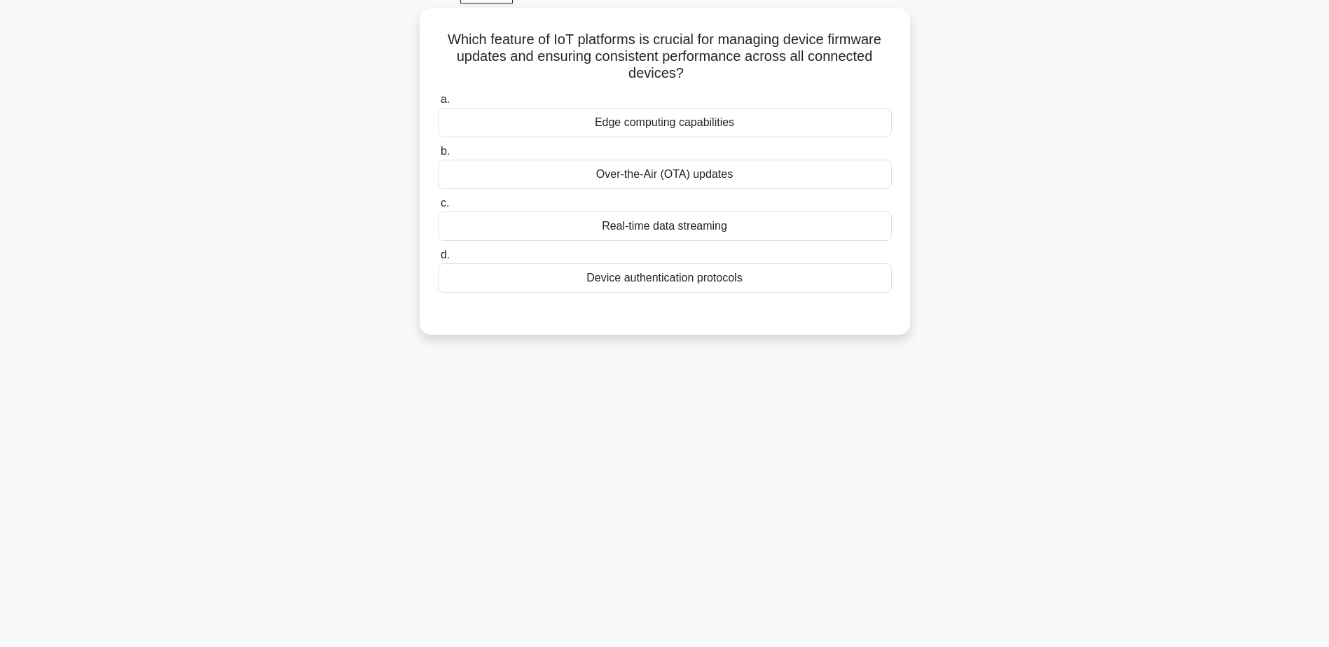
scroll to position [39, 0]
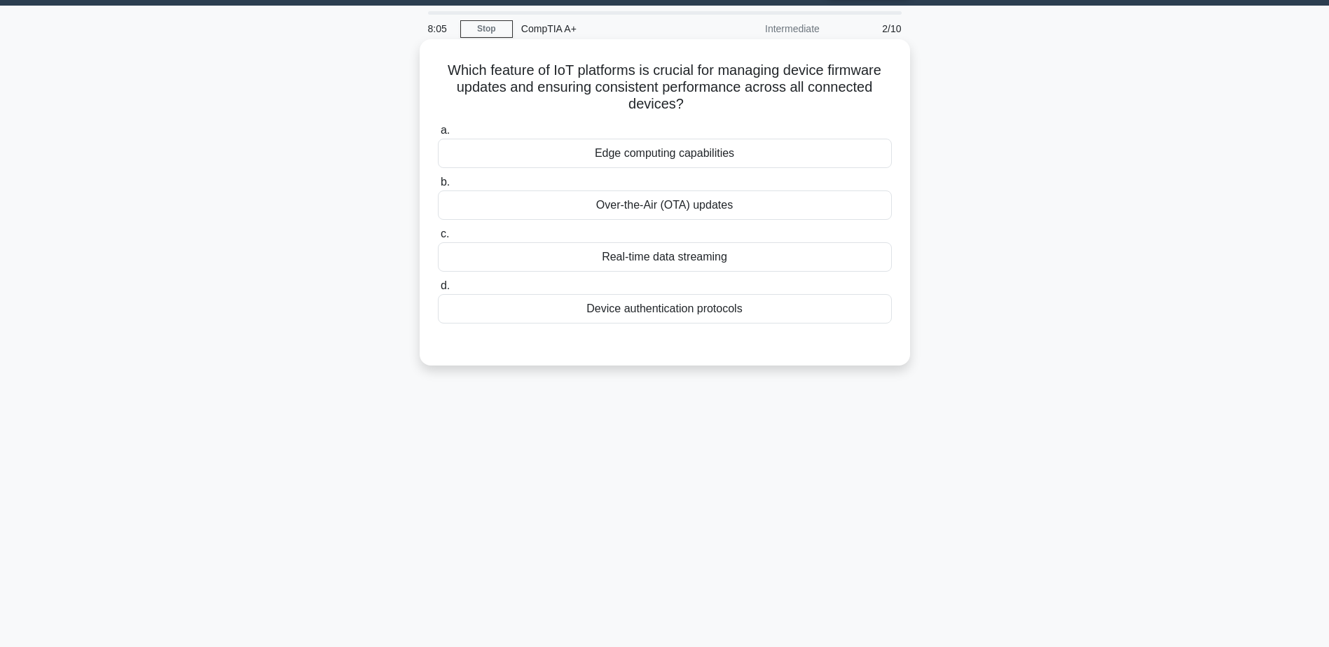
click at [692, 203] on div "Over-the-Air (OTA) updates" at bounding box center [665, 205] width 454 height 29
click at [438, 187] on input "b. Over-the-Air (OTA) updates" at bounding box center [438, 182] width 0 height 9
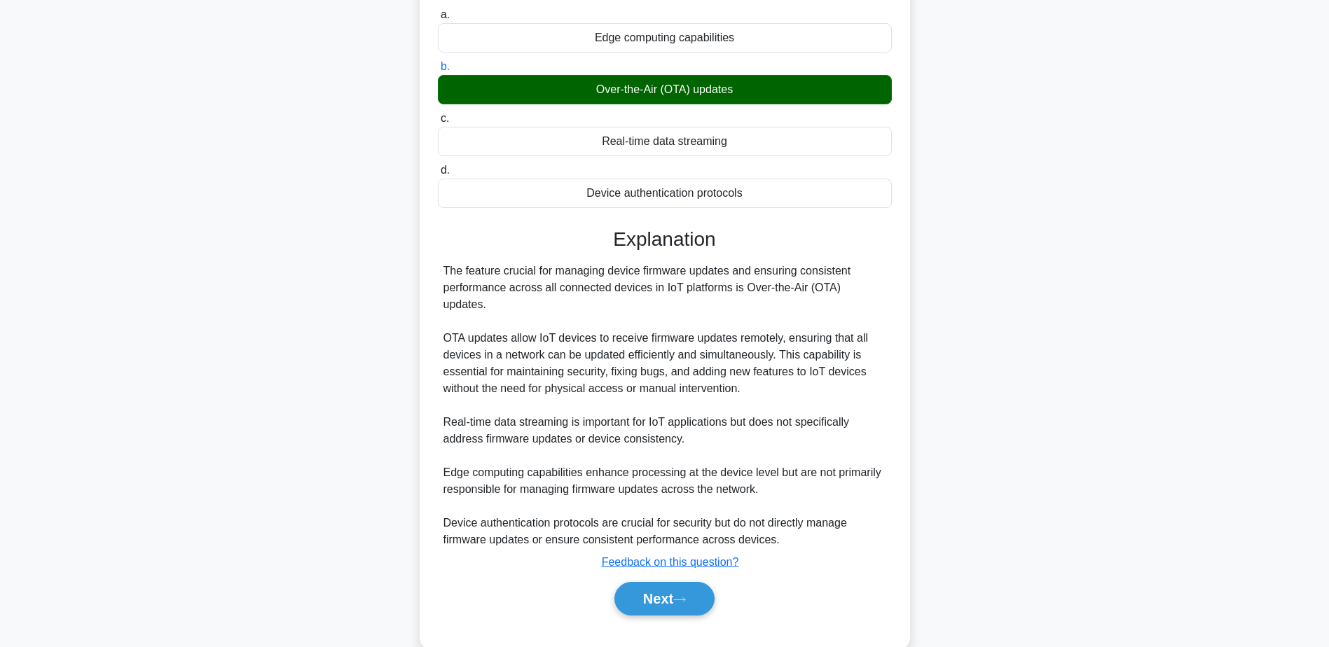
scroll to position [167, 0]
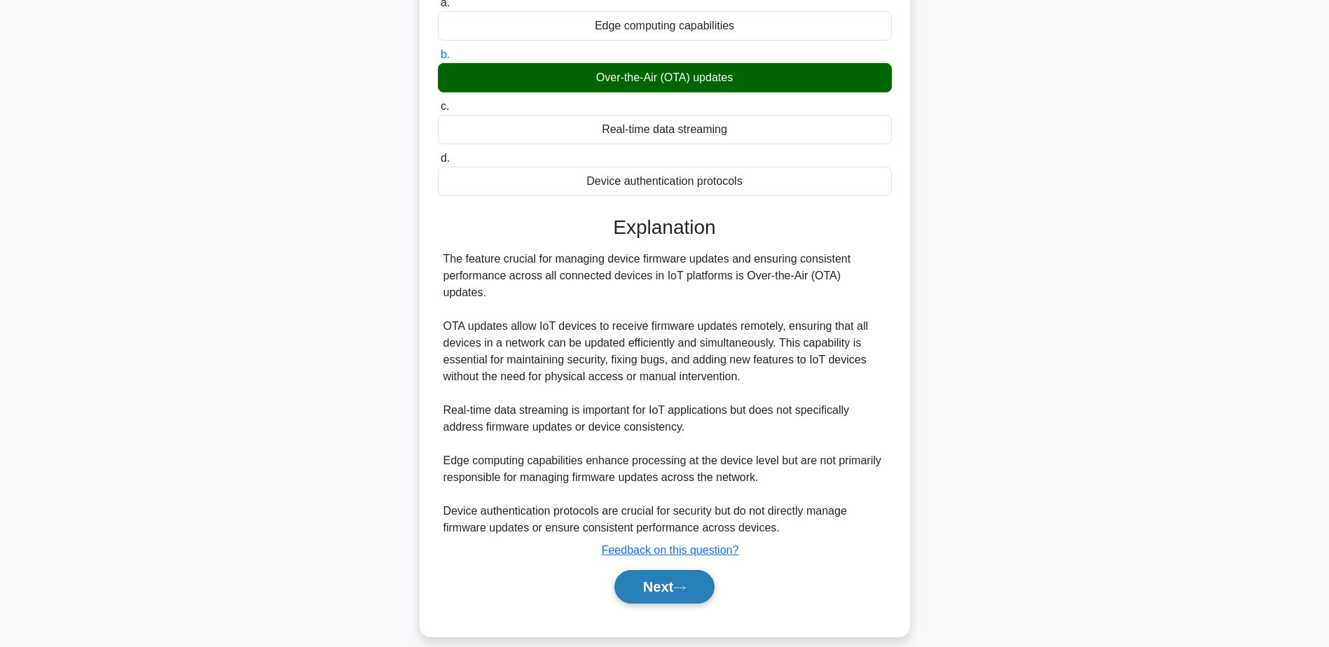
click at [655, 582] on button "Next" at bounding box center [664, 587] width 100 height 34
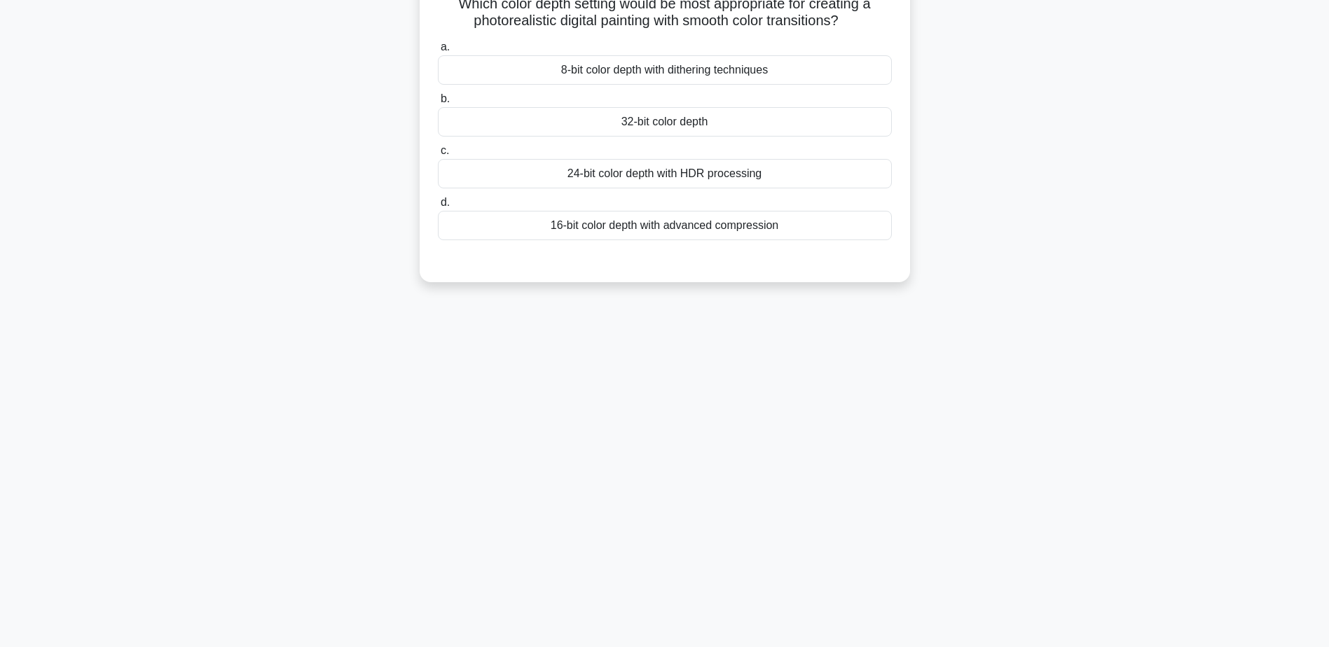
scroll to position [39, 0]
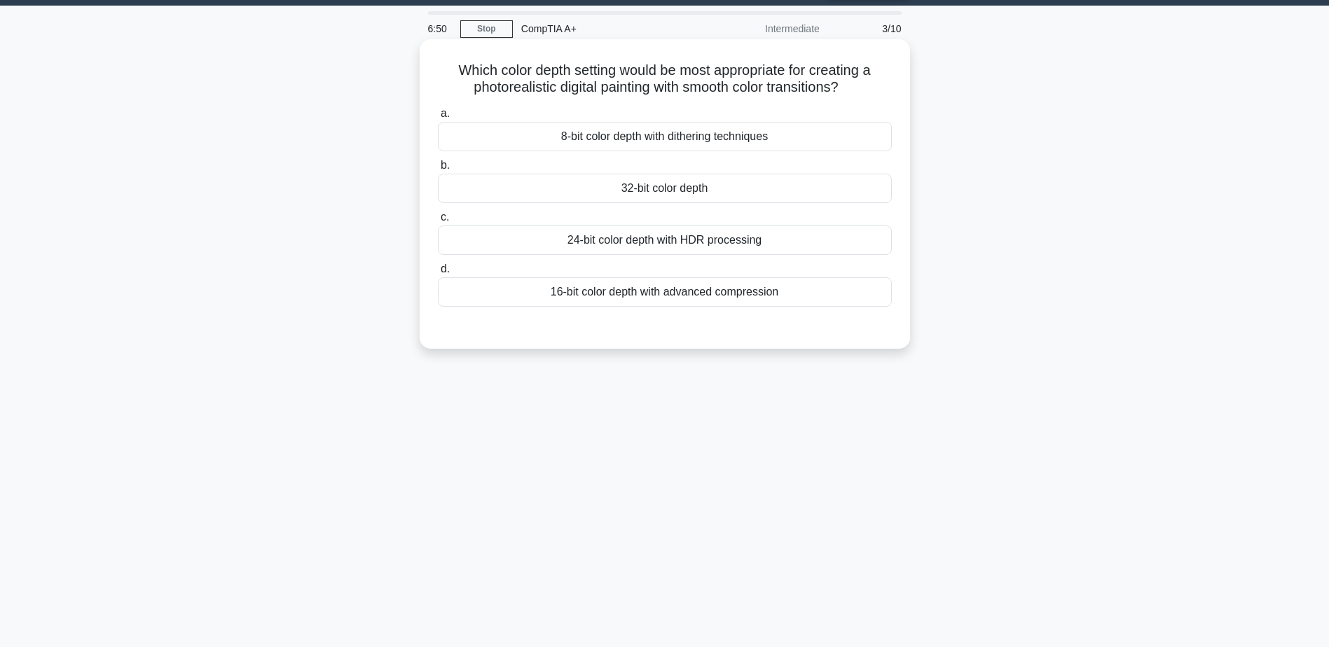
click at [651, 289] on div "16-bit color depth with advanced compression" at bounding box center [665, 291] width 454 height 29
click at [438, 274] on input "d. 16-bit color depth with advanced compression" at bounding box center [438, 269] width 0 height 9
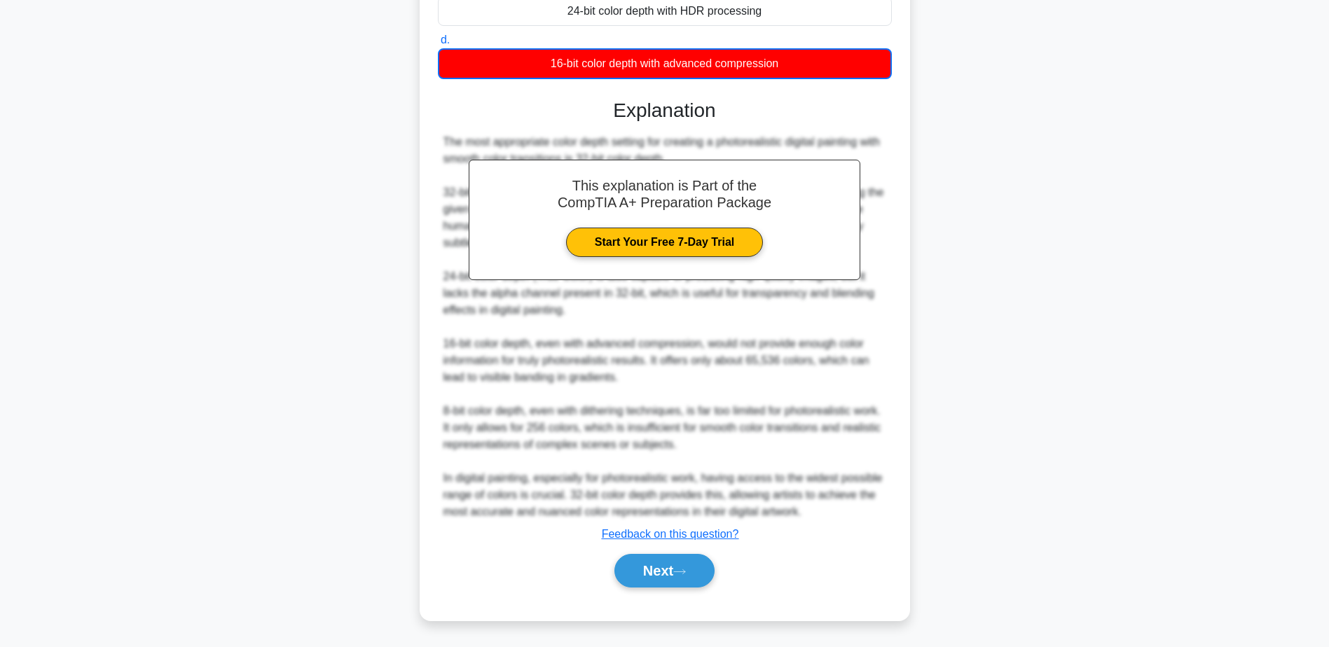
scroll to position [269, 0]
click at [660, 567] on button "Next" at bounding box center [664, 571] width 100 height 34
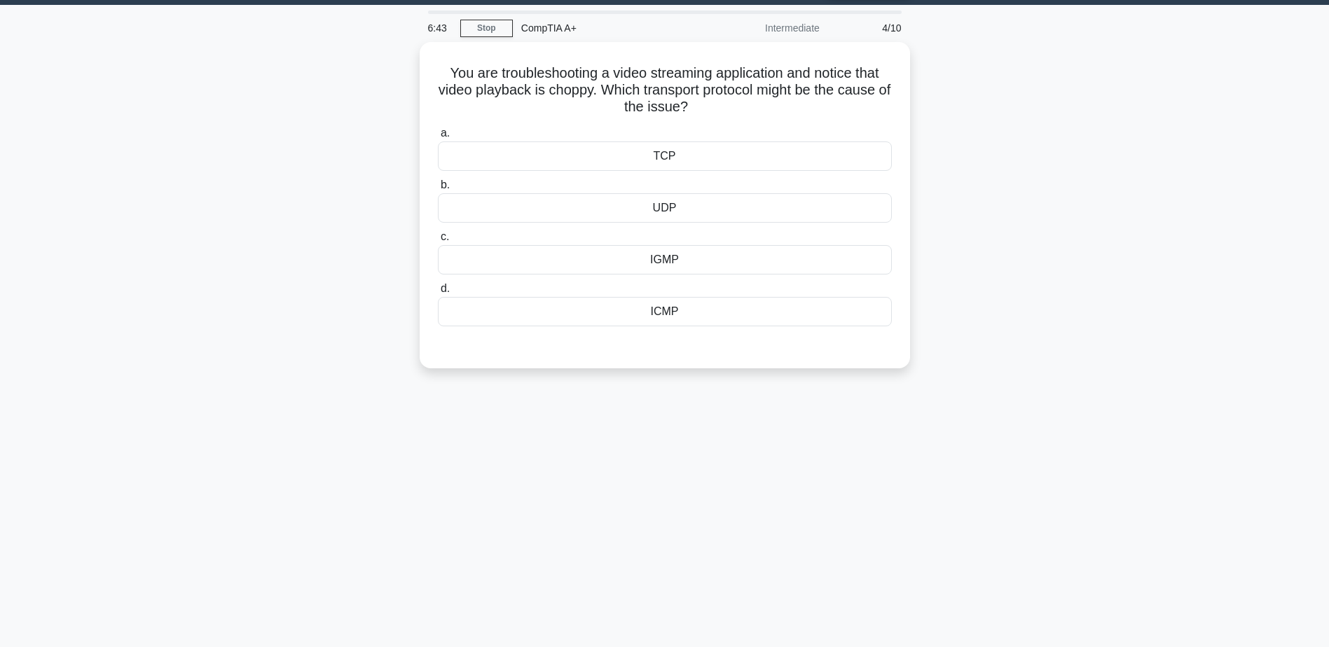
scroll to position [39, 0]
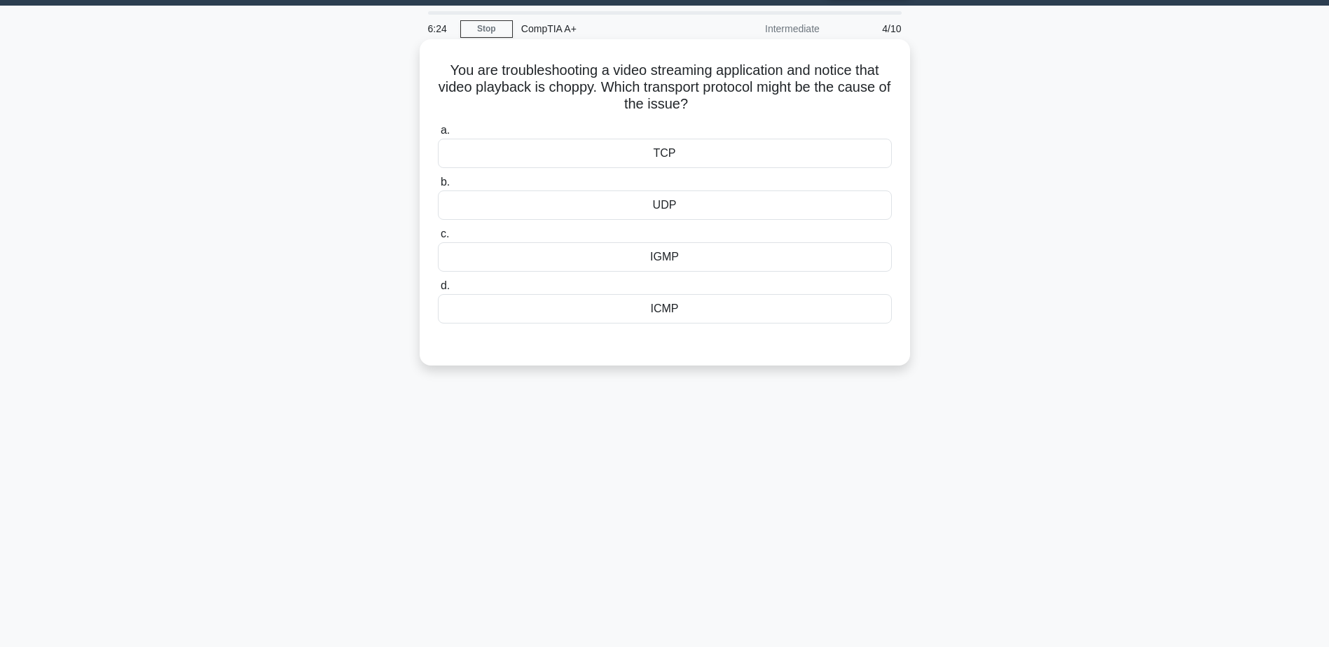
click at [687, 256] on div "IGMP" at bounding box center [665, 256] width 454 height 29
click at [438, 239] on input "c. IGMP" at bounding box center [438, 234] width 0 height 9
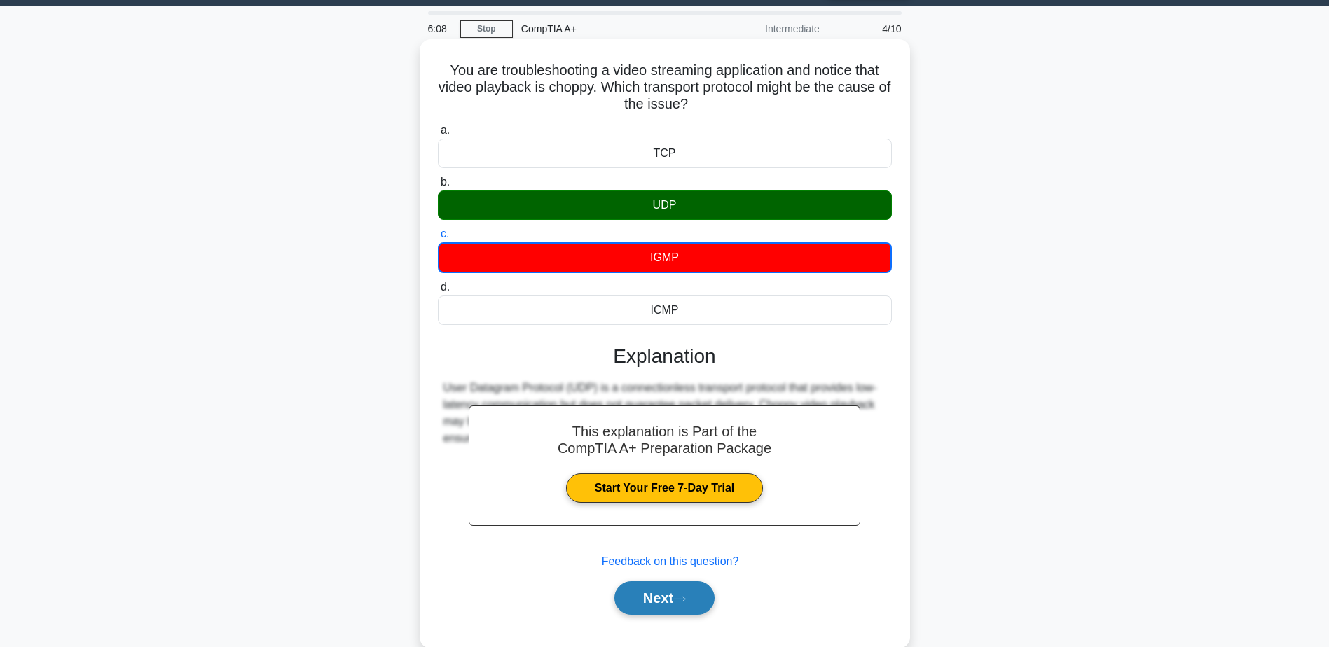
click at [676, 598] on button "Next" at bounding box center [664, 598] width 100 height 34
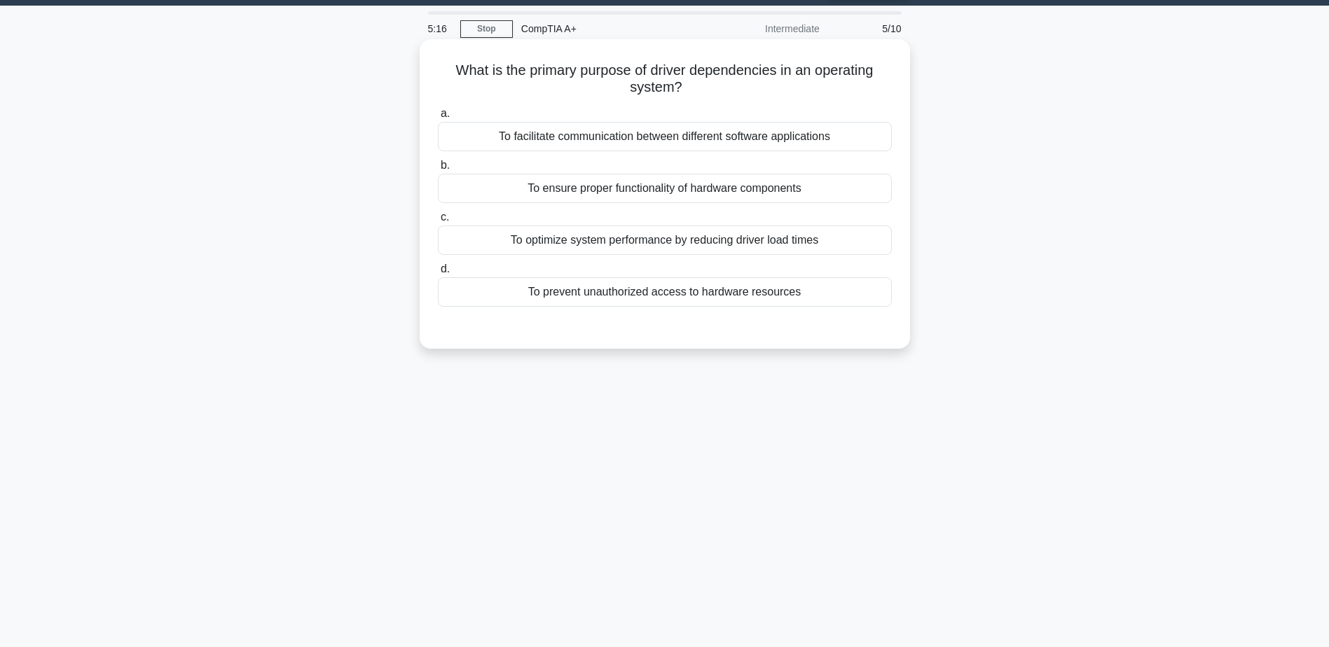
click at [614, 245] on div "To optimize system performance by reducing driver load times" at bounding box center [665, 240] width 454 height 29
click at [438, 222] on input "c. To optimize system performance by reducing driver load times" at bounding box center [438, 217] width 0 height 9
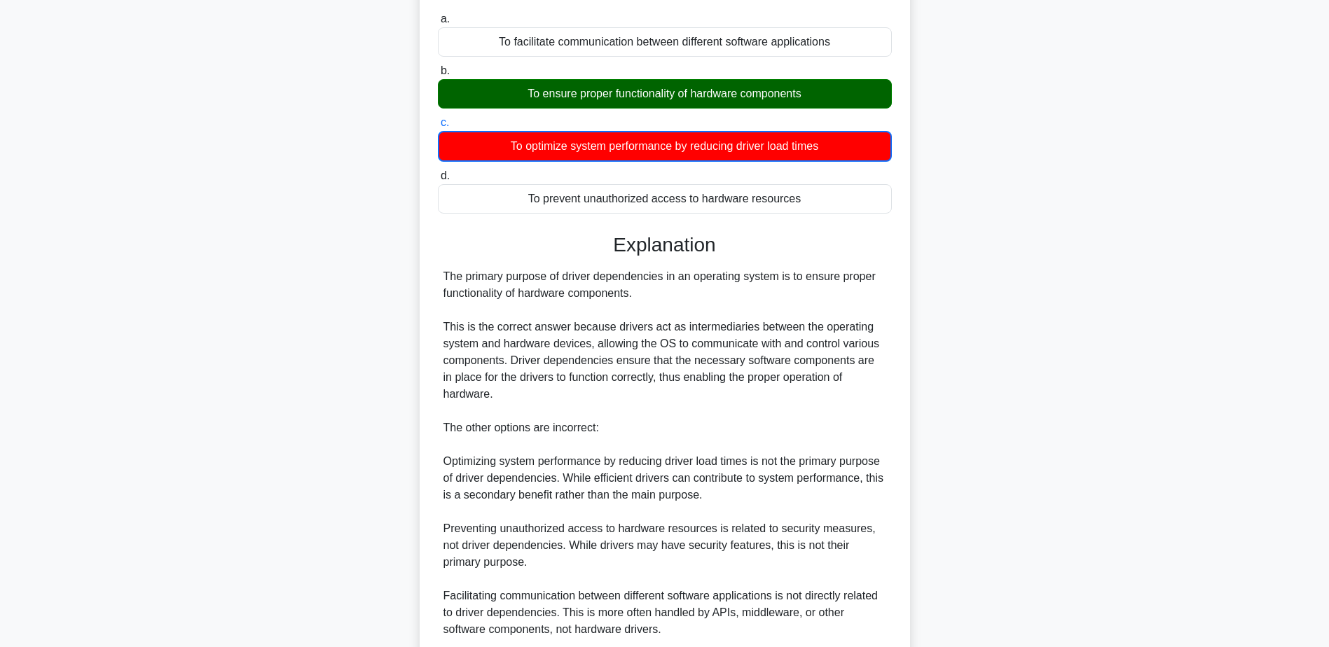
scroll to position [249, 0]
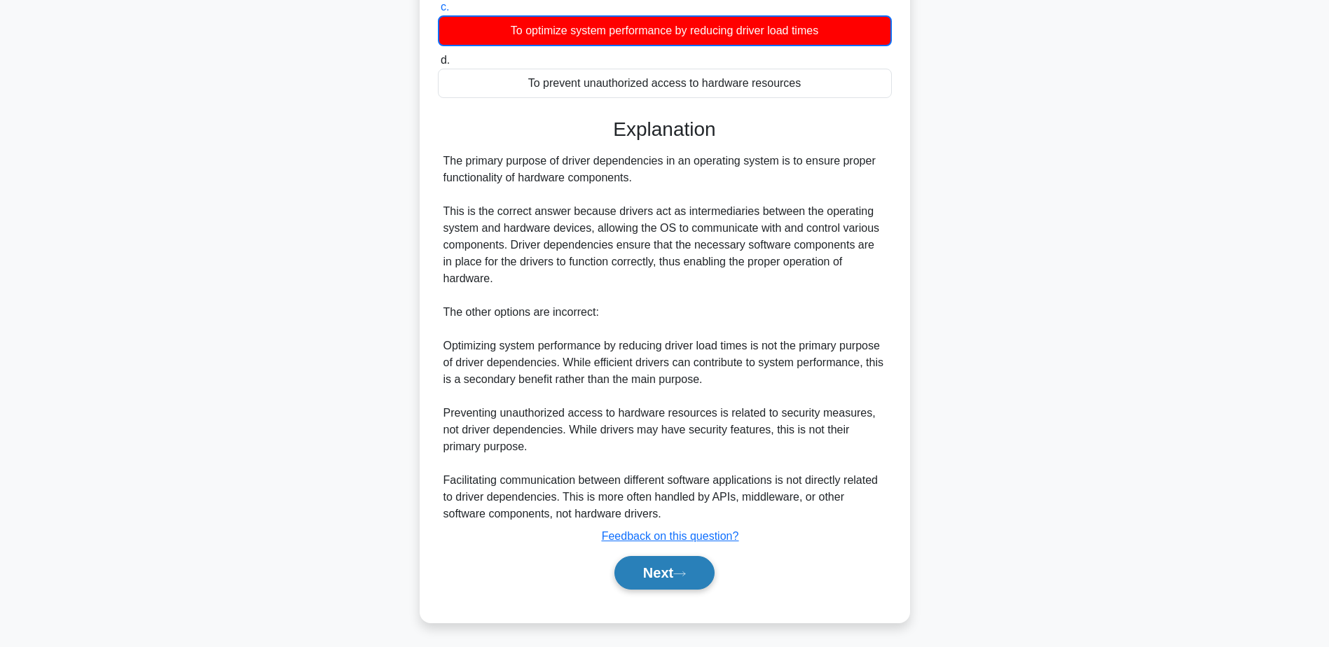
click at [675, 570] on button "Next" at bounding box center [664, 573] width 100 height 34
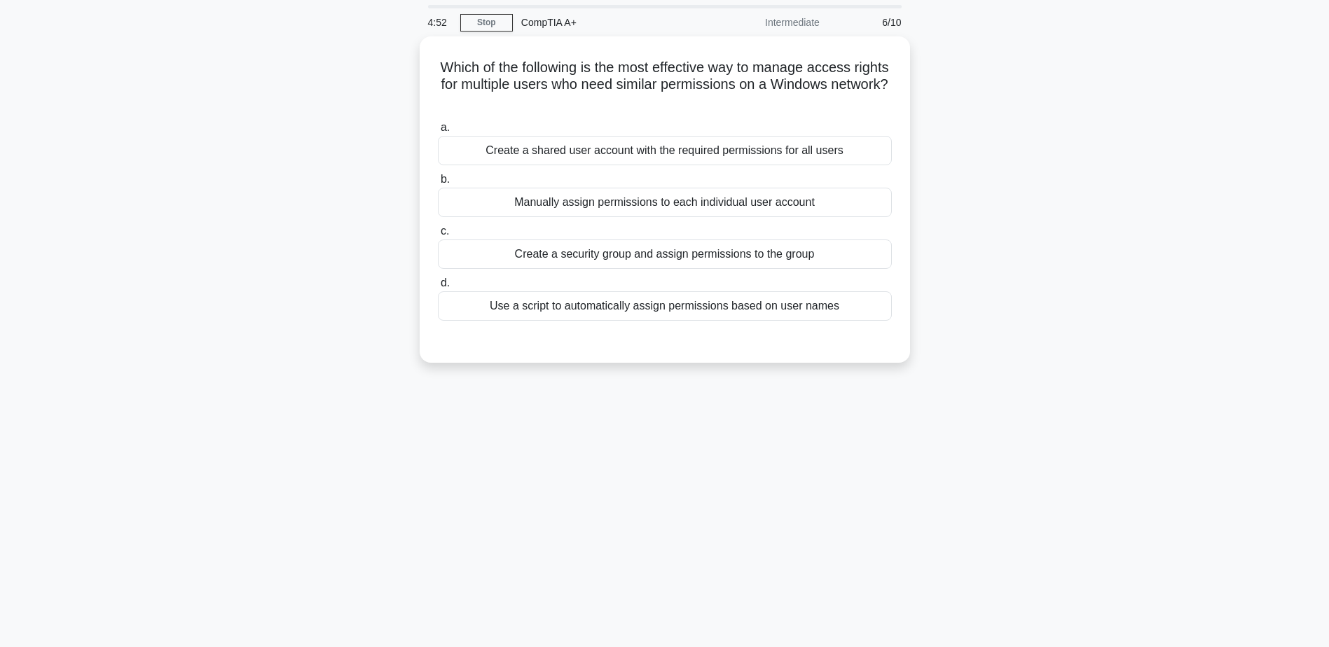
scroll to position [70, 0]
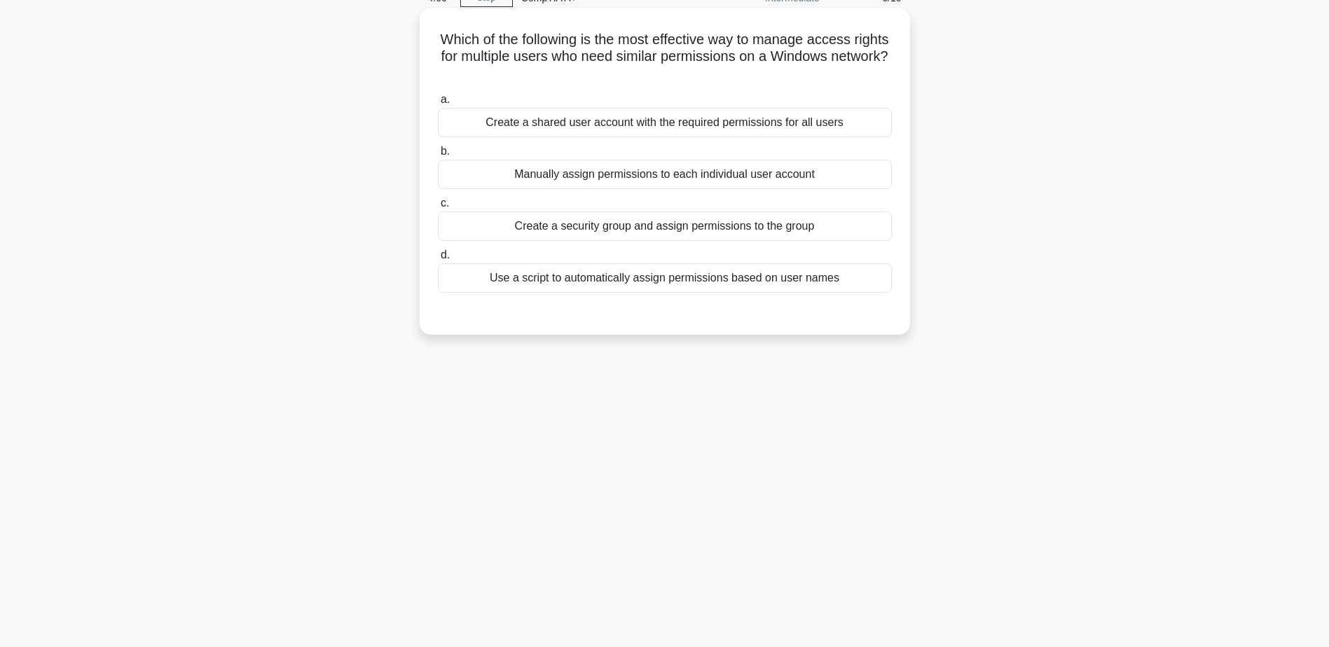
click at [644, 232] on div "Create a security group and assign permissions to the group" at bounding box center [665, 226] width 454 height 29
click at [438, 208] on input "c. Create a security group and assign permissions to the group" at bounding box center [438, 203] width 0 height 9
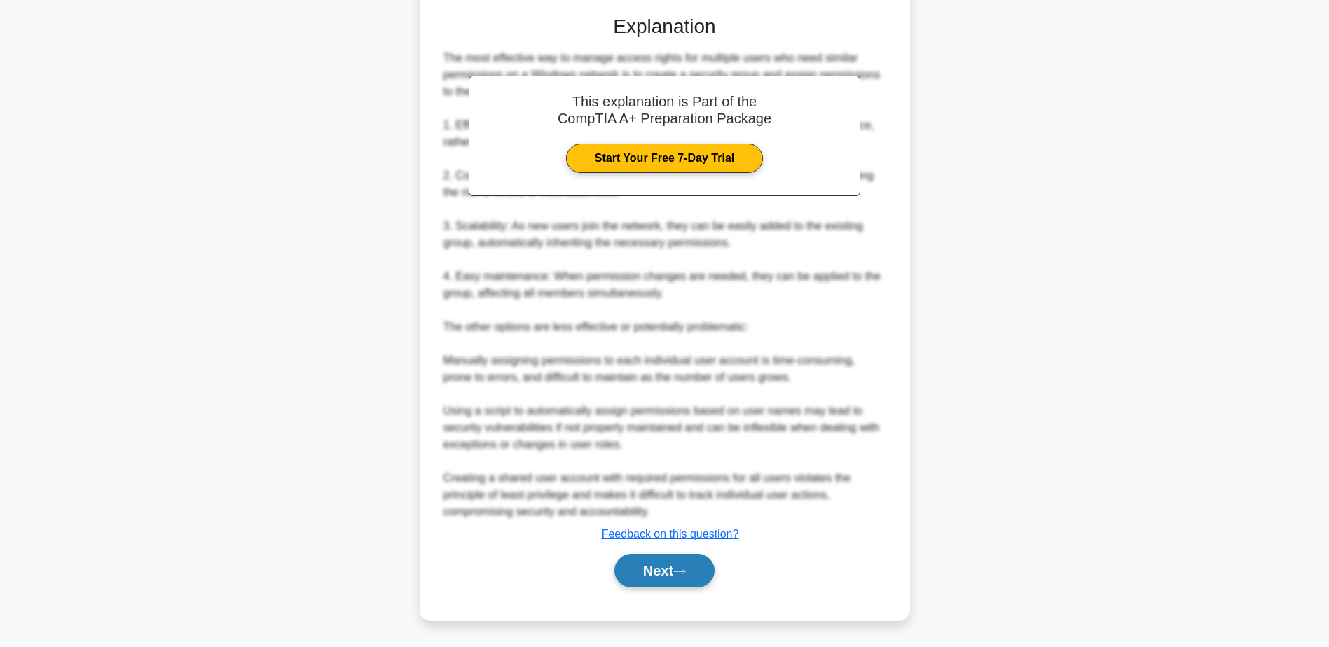
click at [651, 582] on button "Next" at bounding box center [664, 571] width 100 height 34
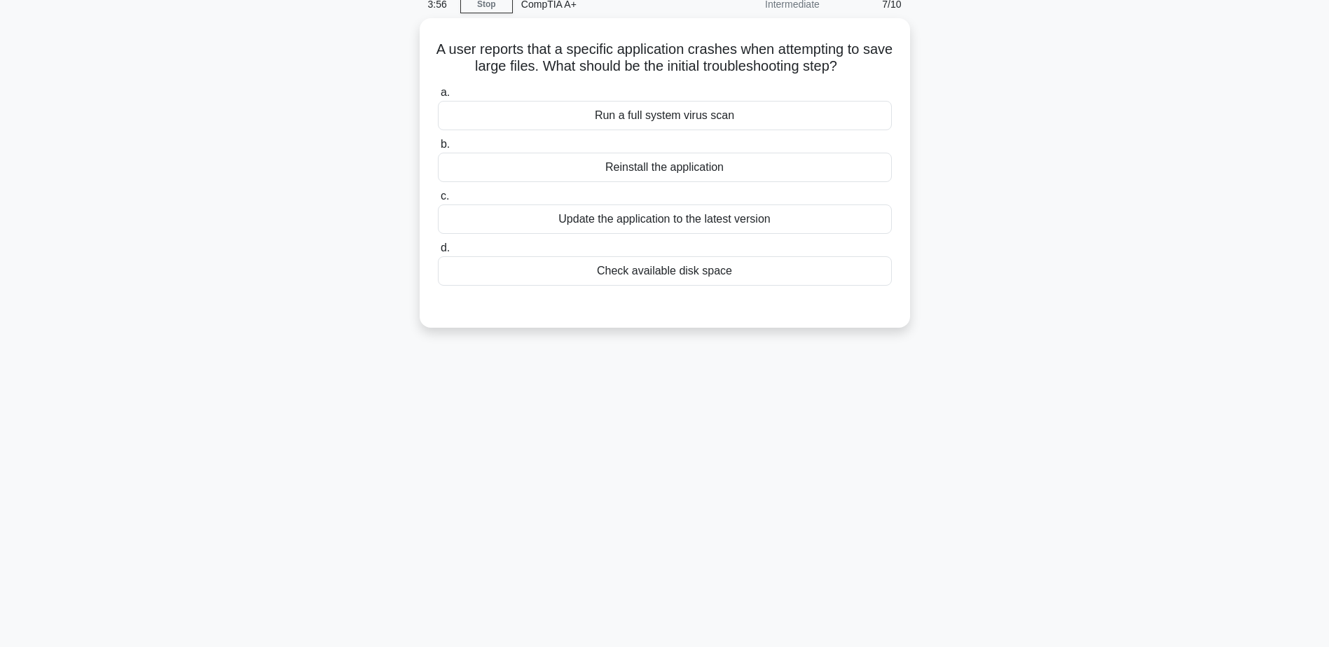
scroll to position [39, 0]
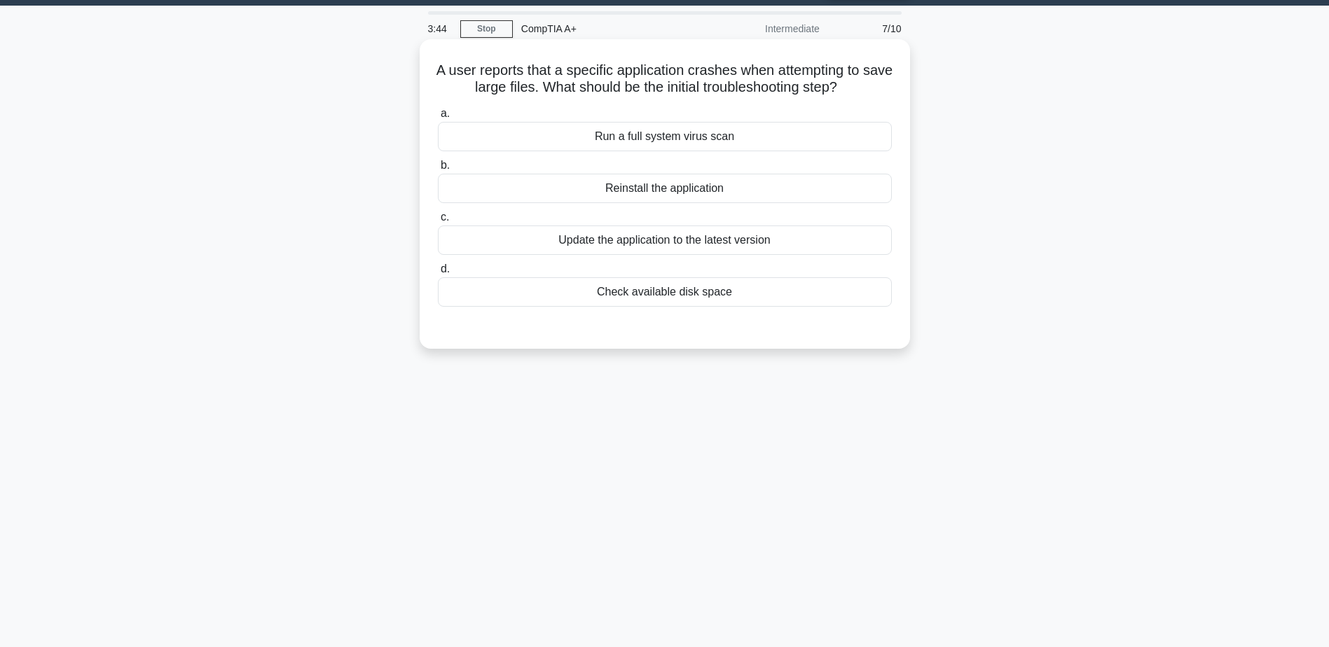
click at [670, 298] on div "Check available disk space" at bounding box center [665, 291] width 454 height 29
click at [438, 274] on input "d. Check available disk space" at bounding box center [438, 269] width 0 height 9
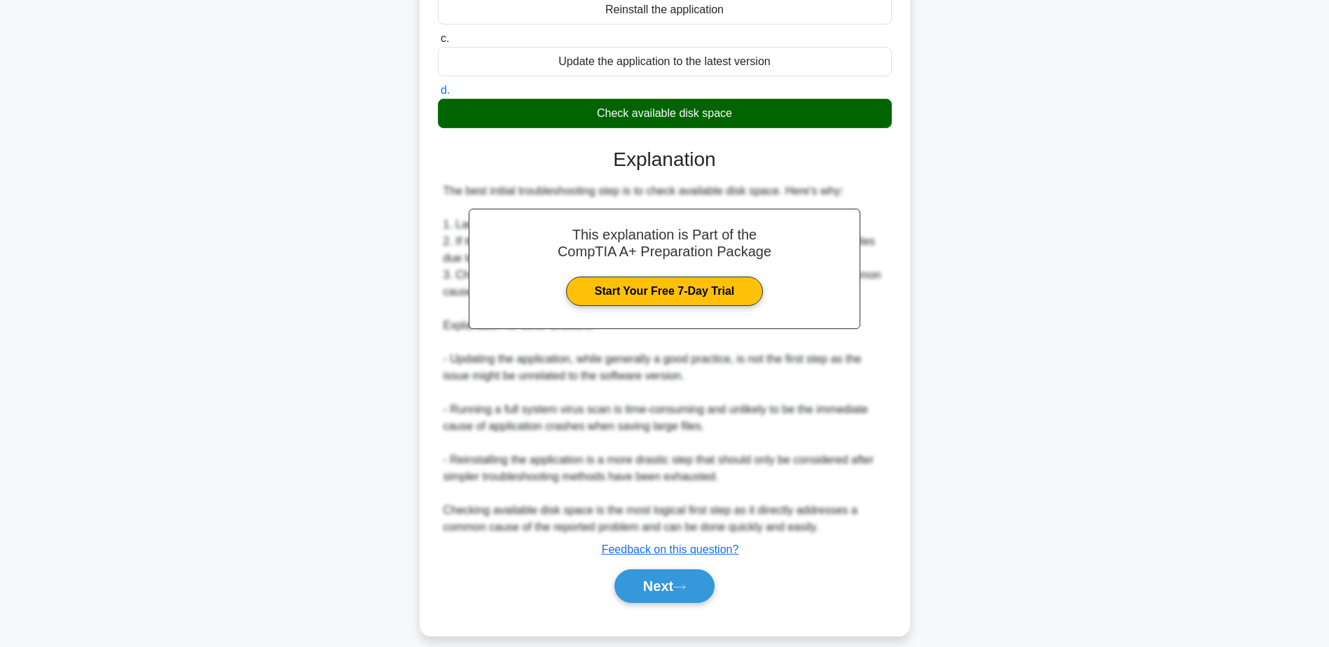
scroll to position [234, 0]
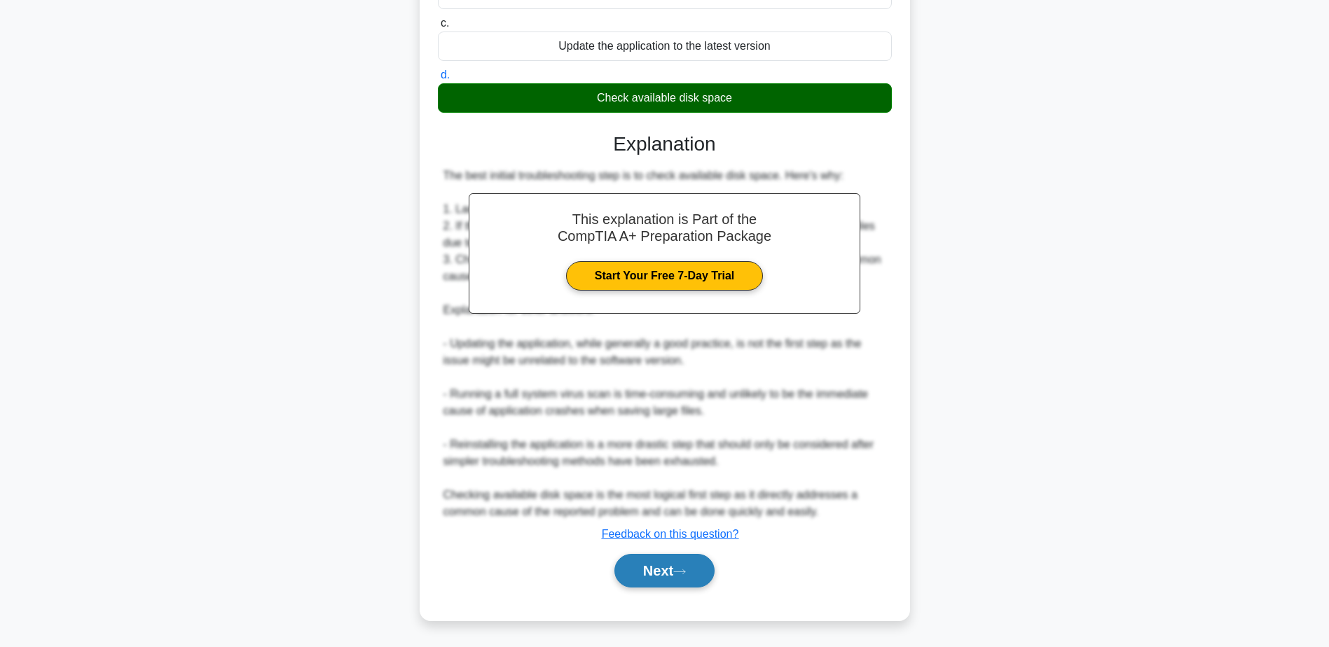
click at [655, 565] on button "Next" at bounding box center [664, 571] width 100 height 34
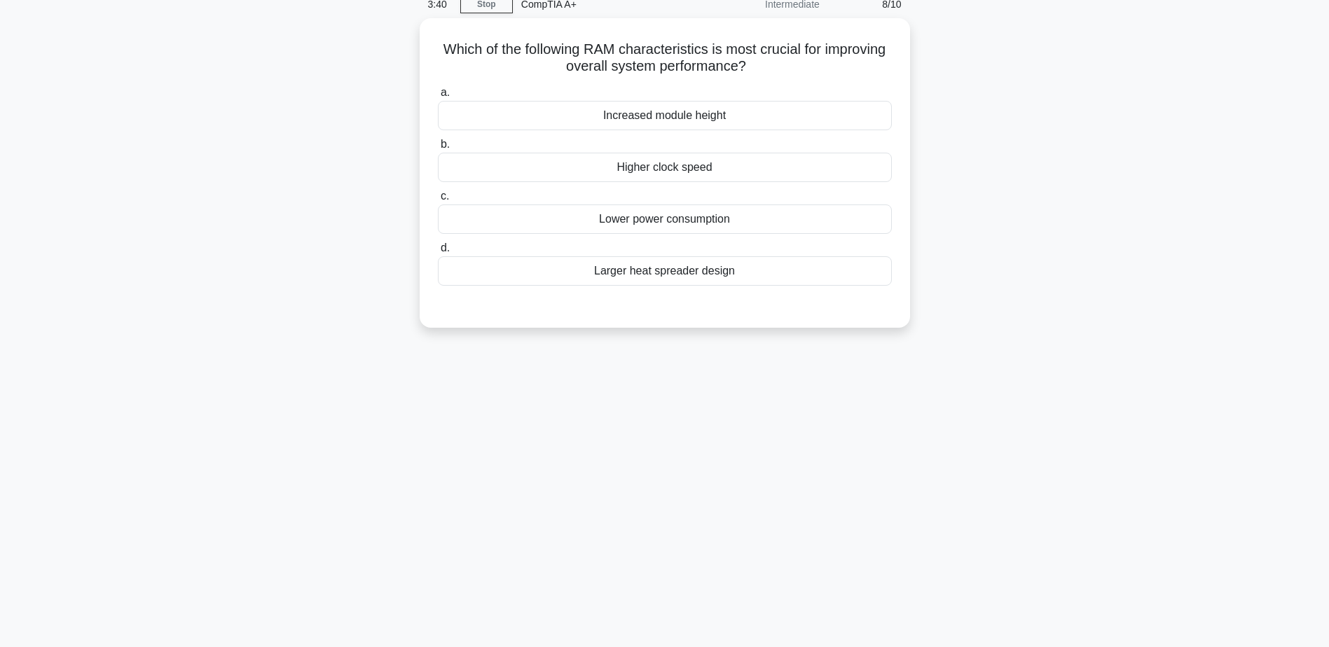
scroll to position [39, 0]
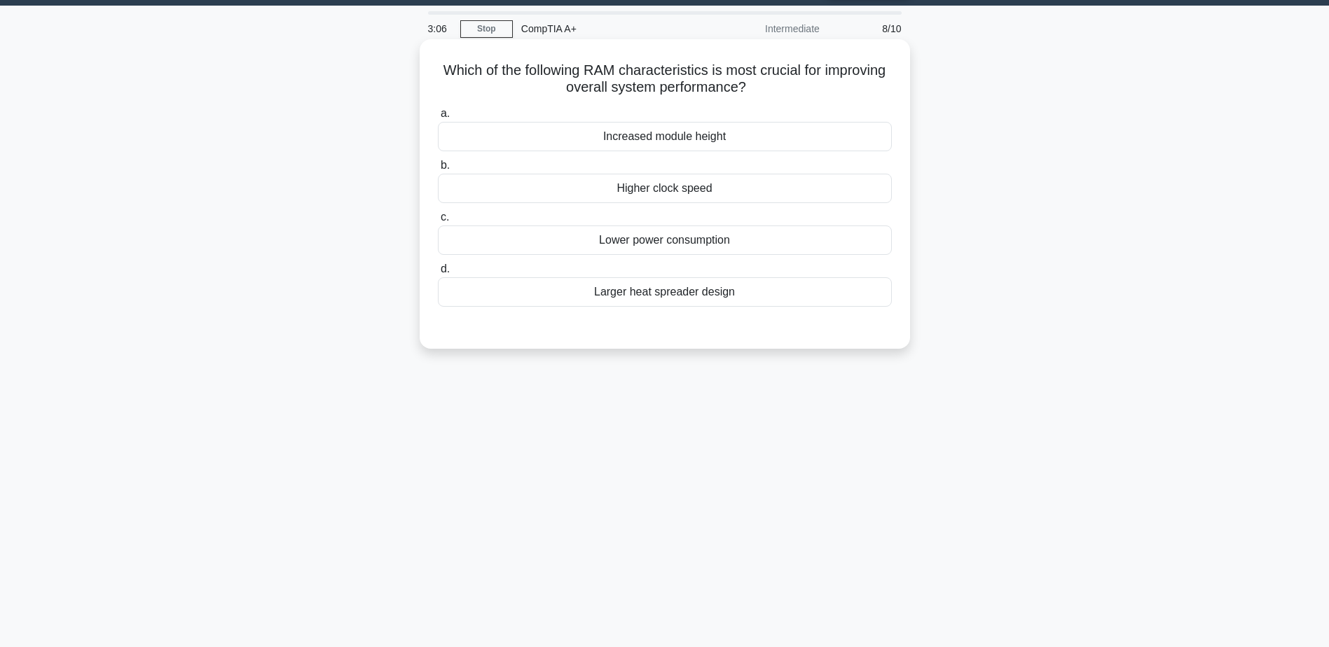
click at [667, 250] on div "Lower power consumption" at bounding box center [665, 240] width 454 height 29
click at [438, 222] on input "c. Lower power consumption" at bounding box center [438, 217] width 0 height 9
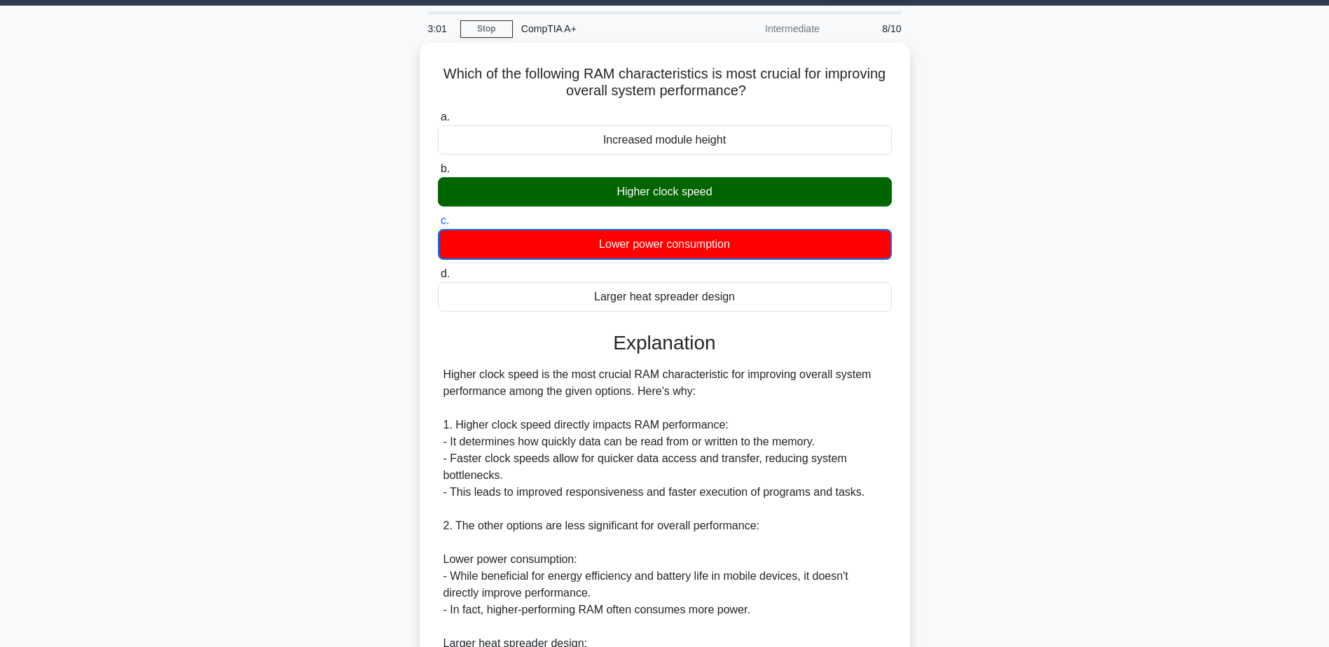
click at [1041, 133] on div "Which of the following RAM characteristics is most crucial for improving overal…" at bounding box center [664, 498] width 925 height 911
click at [991, 79] on div "Which of the following RAM characteristics is most crucial for improving overal…" at bounding box center [664, 498] width 925 height 911
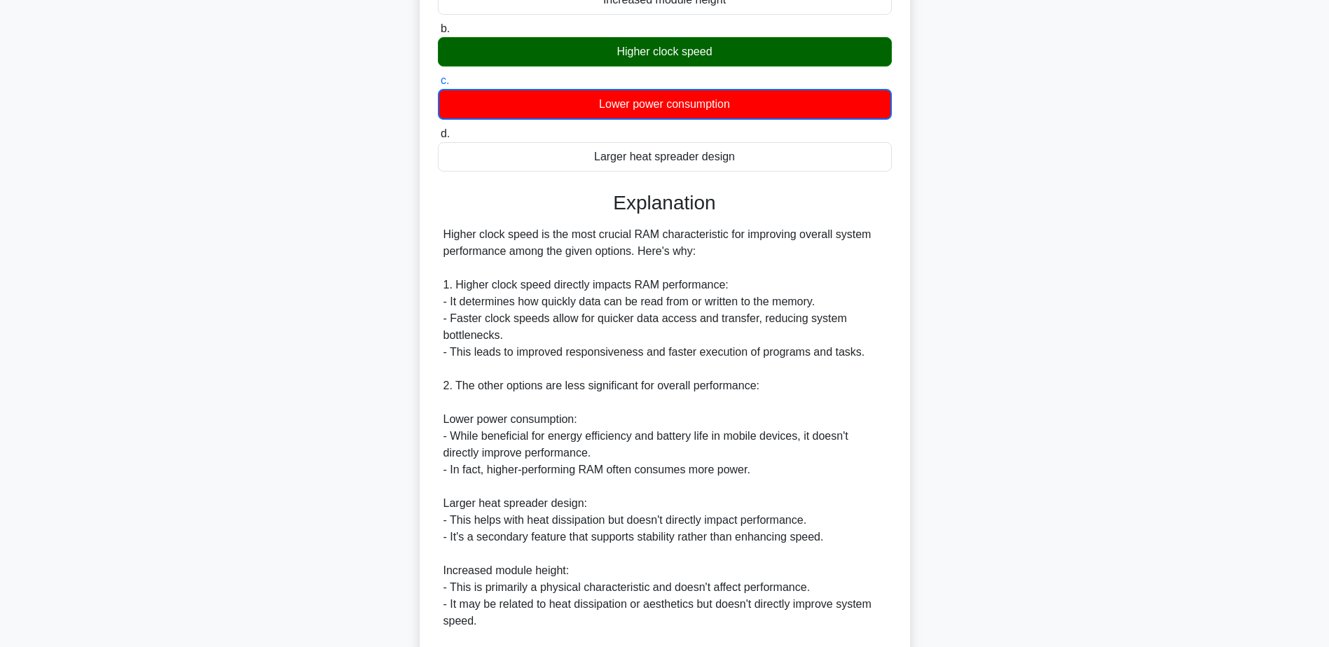
scroll to position [319, 0]
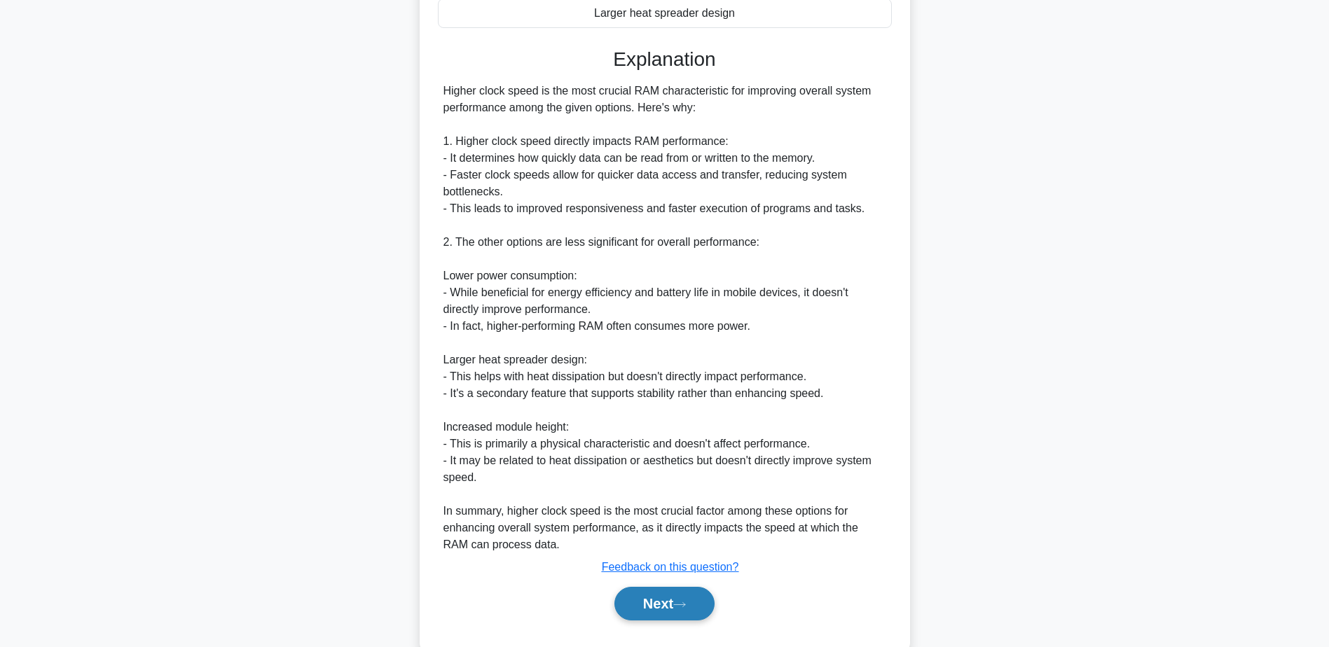
click at [681, 593] on button "Next" at bounding box center [664, 604] width 100 height 34
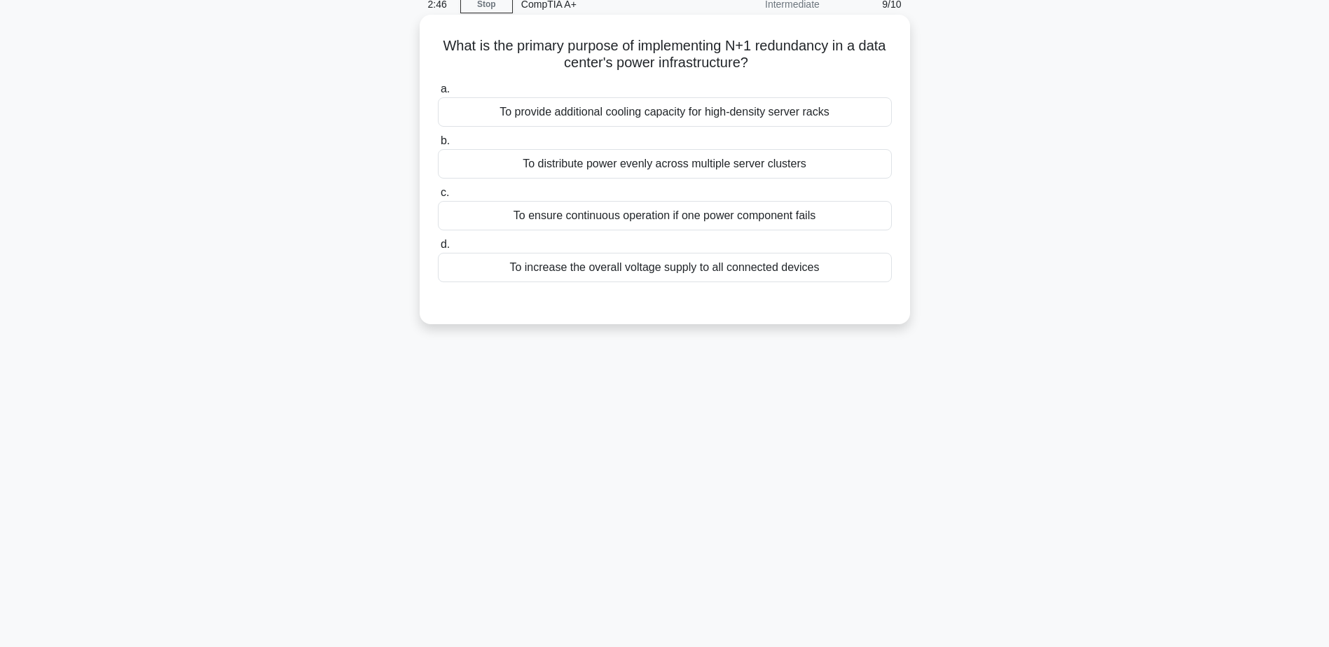
scroll to position [39, 0]
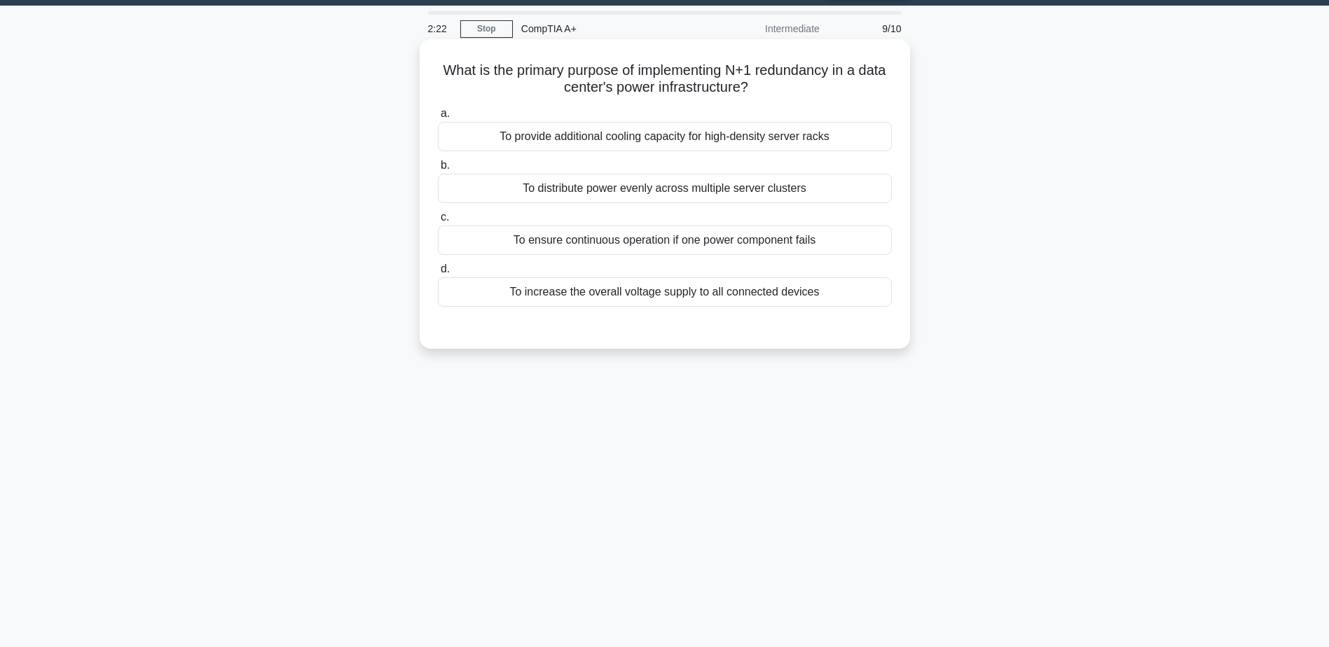
click at [677, 149] on div "To provide additional cooling capacity for high-density server racks" at bounding box center [665, 136] width 454 height 29
click at [438, 118] on input "a. To provide additional cooling capacity for high-density server racks" at bounding box center [438, 113] width 0 height 9
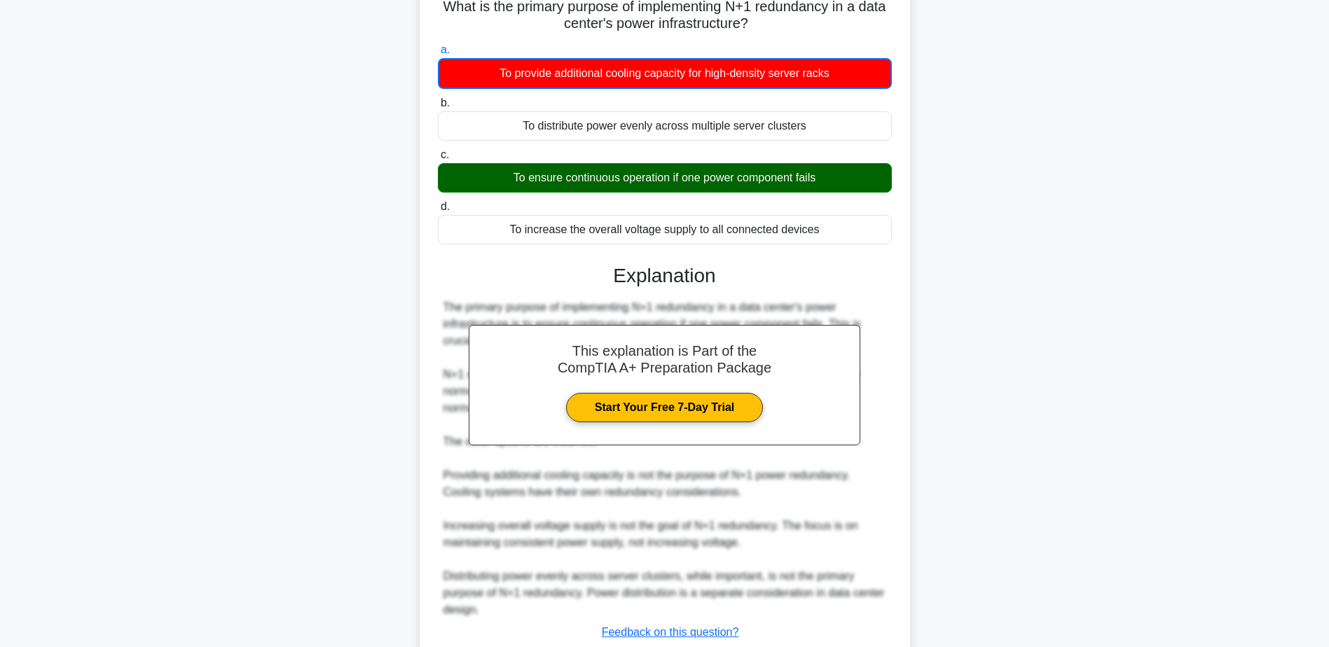
scroll to position [179, 0]
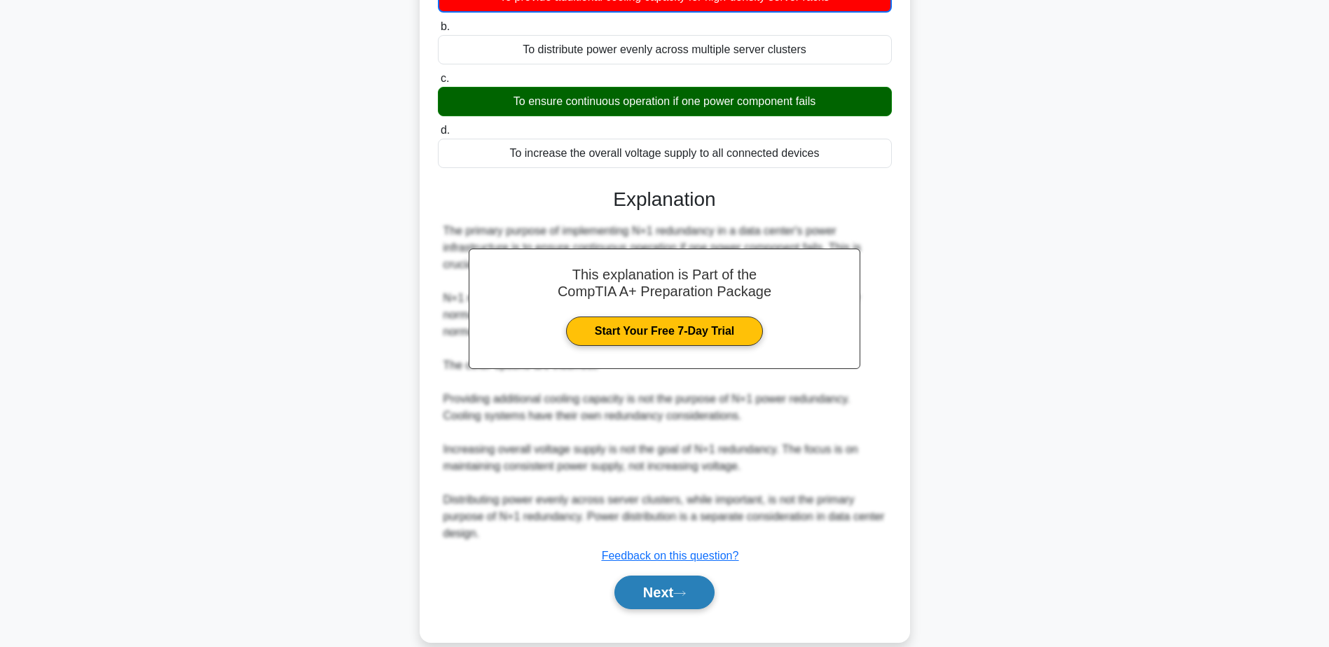
click at [668, 602] on button "Next" at bounding box center [664, 593] width 100 height 34
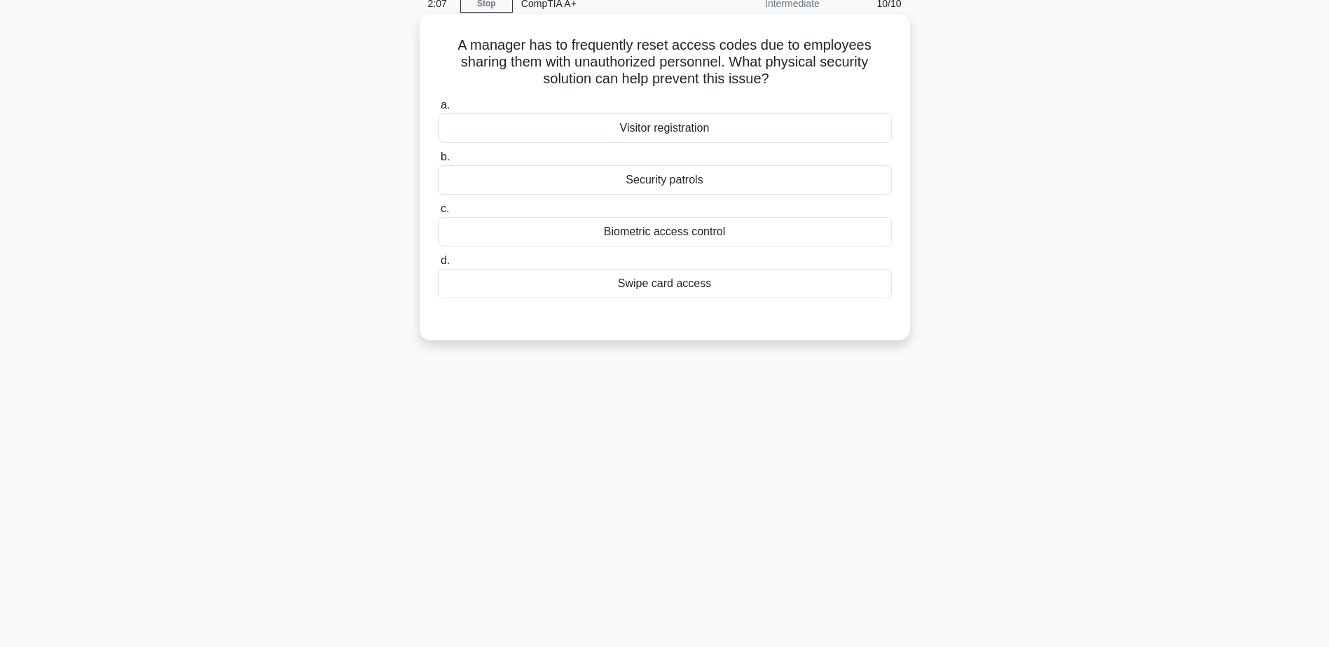
scroll to position [39, 0]
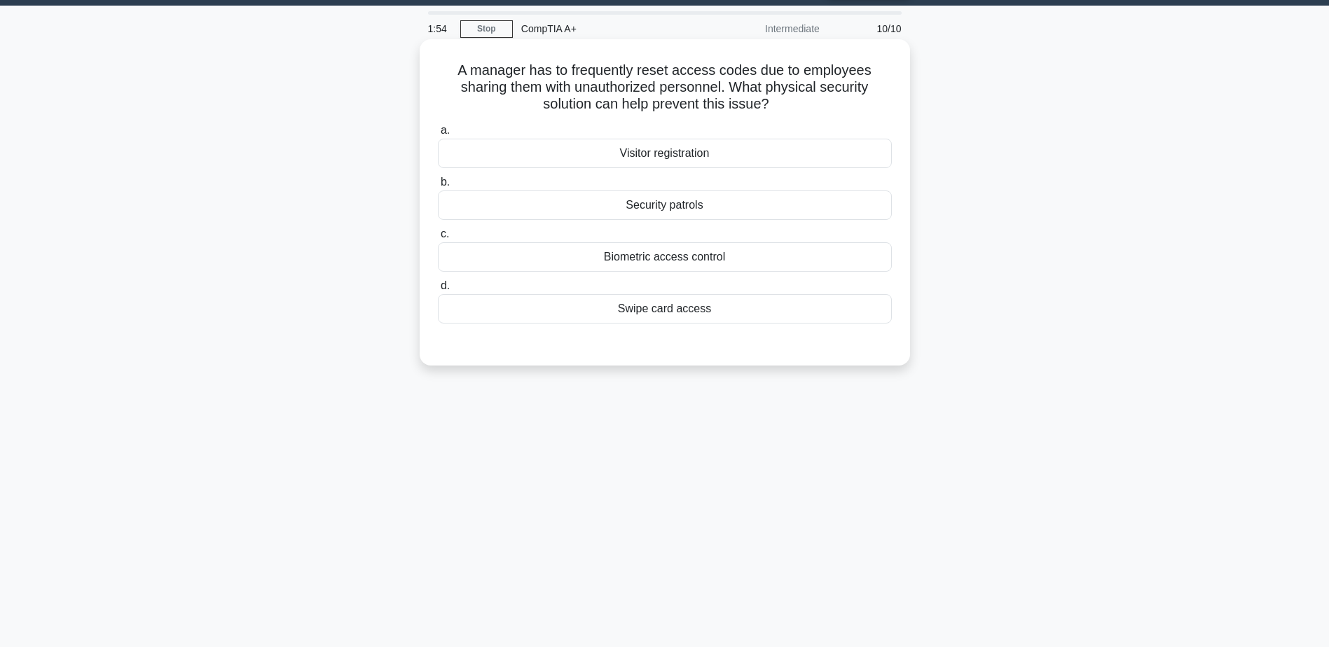
click at [660, 256] on div "Biometric access control" at bounding box center [665, 256] width 454 height 29
click at [438, 239] on input "c. Biometric access control" at bounding box center [438, 234] width 0 height 9
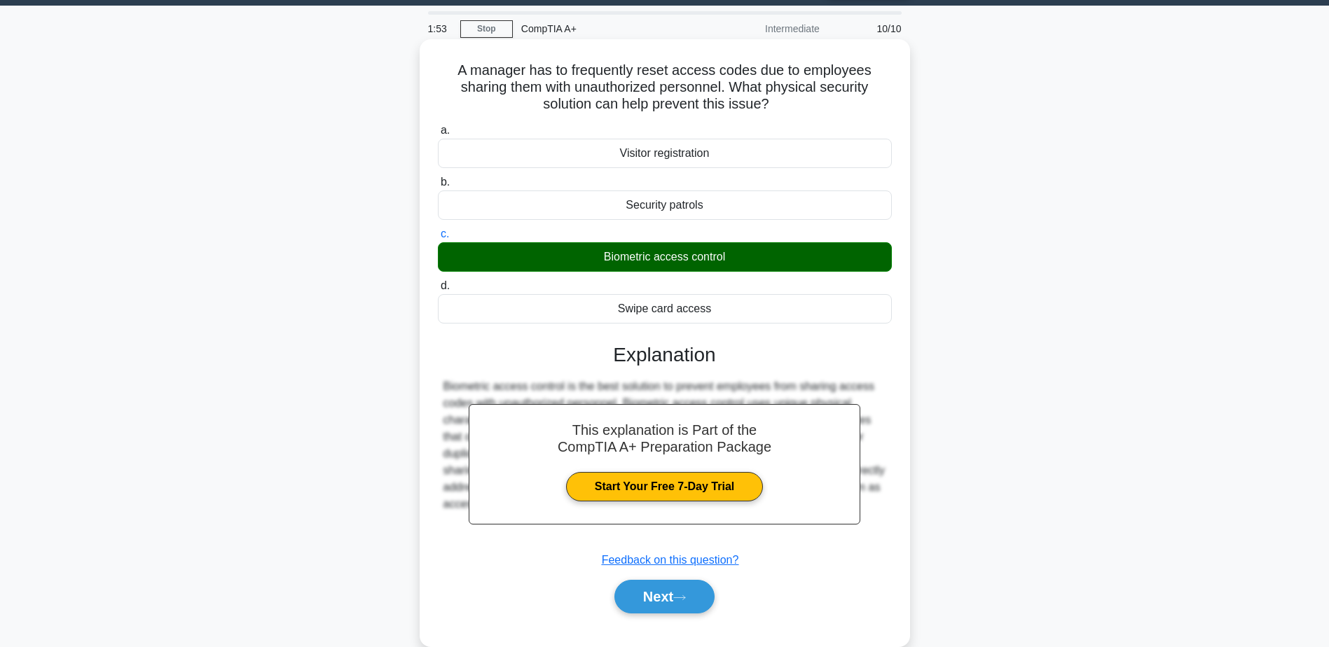
scroll to position [109, 0]
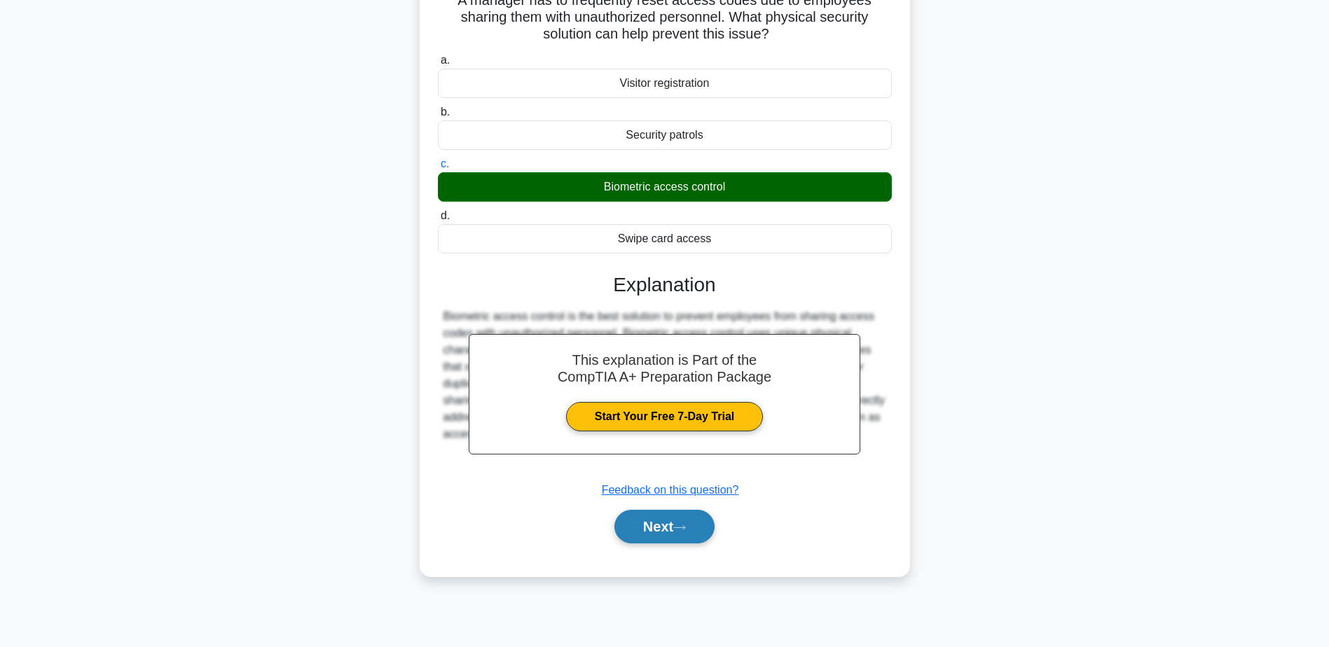
click at [680, 531] on icon at bounding box center [679, 528] width 13 height 8
